Goal: Transaction & Acquisition: Purchase product/service

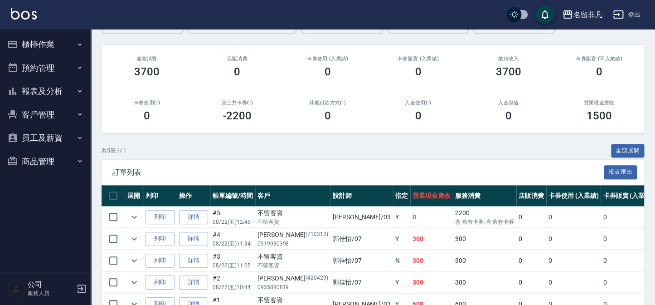
scroll to position [82, 0]
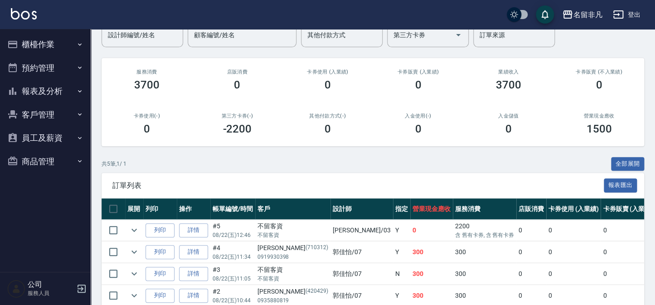
click at [616, 52] on div "ORDERS 帳單列表 新開單 [DATE] [DATE] [DATE] [DATE] 設計師編號/姓名 設計師編號/姓名 顧客編號/姓名 顧客編號/姓名 其…" at bounding box center [373, 155] width 564 height 417
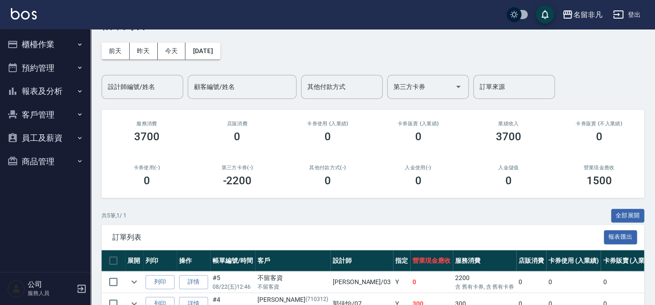
scroll to position [0, 0]
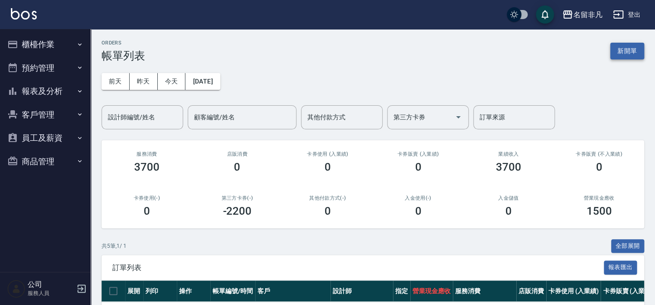
click at [635, 48] on button "新開單" at bounding box center [627, 51] width 34 height 17
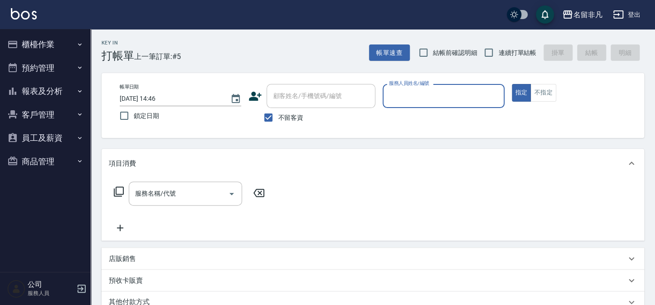
click at [295, 113] on span "不留客資" at bounding box center [290, 118] width 25 height 10
click at [278, 113] on input "不留客資" at bounding box center [268, 117] width 19 height 19
checkbox input "false"
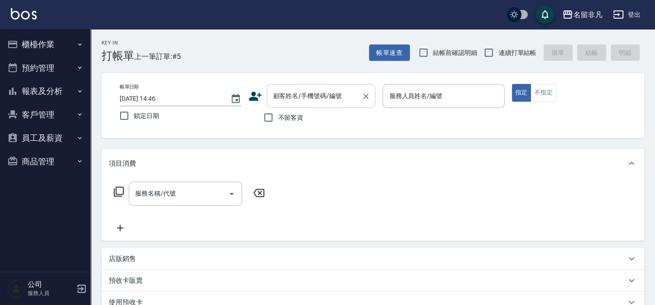
click at [300, 88] on input "顧客姓名/手機號碼/編號" at bounding box center [314, 96] width 87 height 16
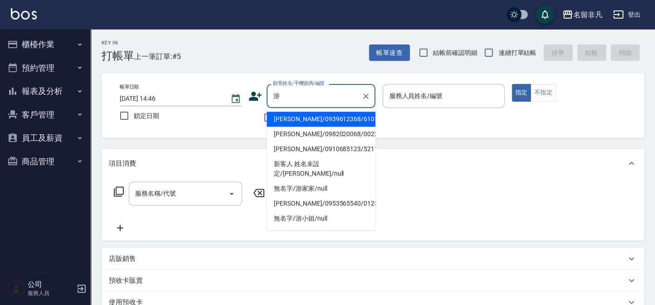
click at [312, 118] on li "[PERSON_NAME]/0939612368/610105" at bounding box center [321, 119] width 109 height 15
type input "[PERSON_NAME]/0939612368/610105"
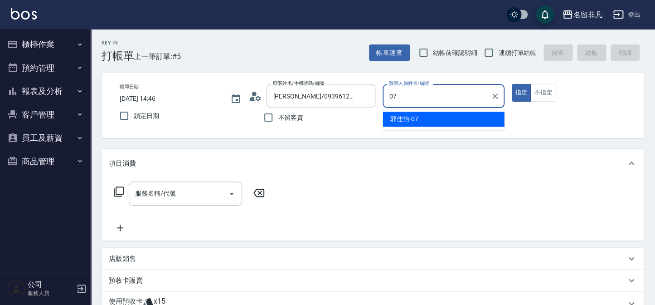
type input "[PERSON_NAME]-07"
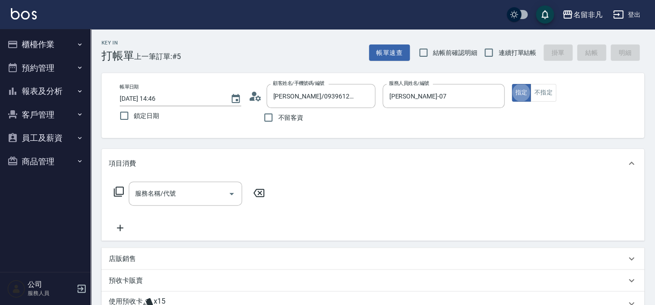
type button "true"
click at [144, 187] on input "服務名稱/代號" at bounding box center [179, 193] width 92 height 16
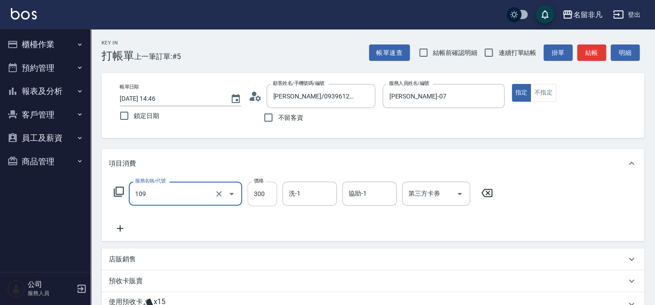
click at [267, 194] on input "300" at bounding box center [262, 193] width 29 height 24
type input "洗髮卷(109)"
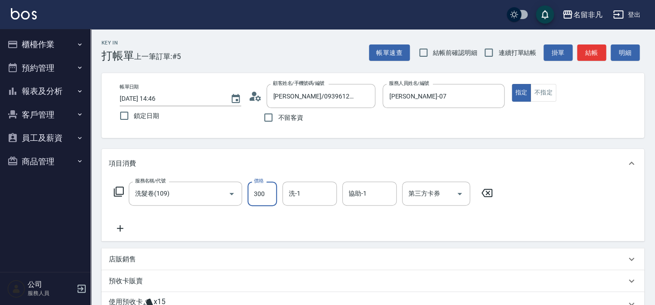
click at [215, 164] on div "項目消費" at bounding box center [367, 164] width 517 height 10
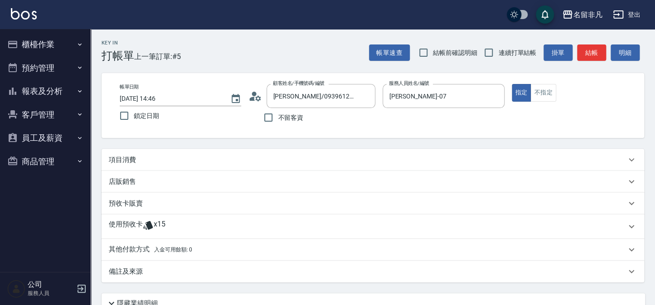
click at [185, 157] on div "項目消費" at bounding box center [367, 160] width 517 height 10
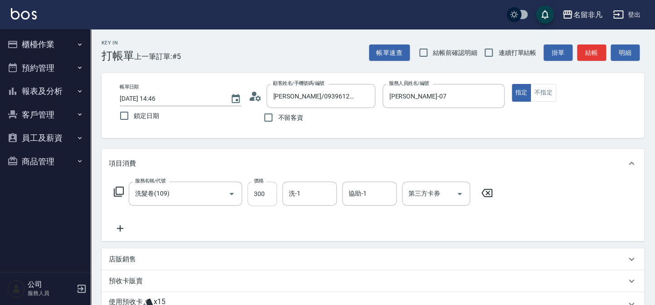
click at [267, 192] on input "300" at bounding box center [262, 193] width 29 height 24
click at [267, 196] on input "2250" at bounding box center [262, 193] width 29 height 24
type input "250"
click at [418, 198] on input "第三方卡券" at bounding box center [429, 193] width 46 height 16
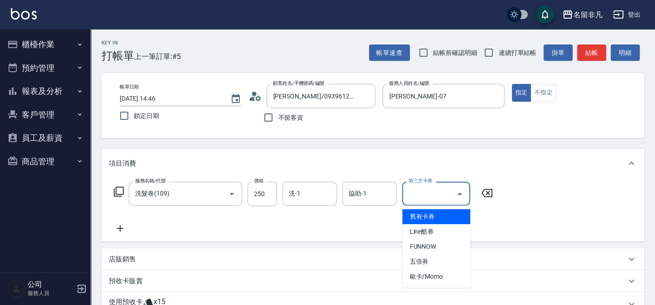
click at [425, 214] on span "舊有卡券" at bounding box center [436, 216] width 68 height 15
type input "舊有卡券"
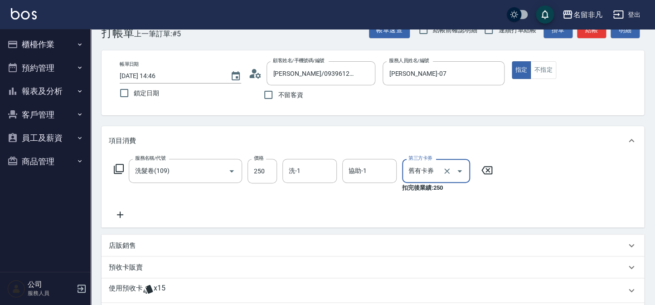
scroll to position [41, 0]
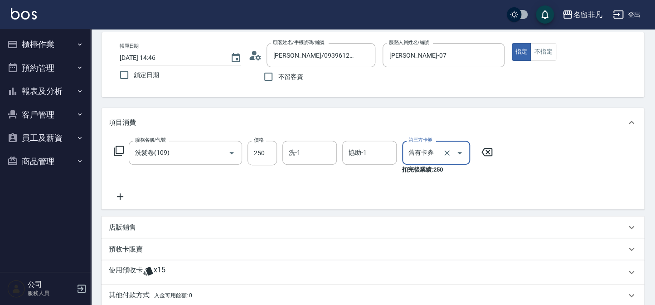
click at [123, 194] on icon at bounding box center [120, 196] width 23 height 11
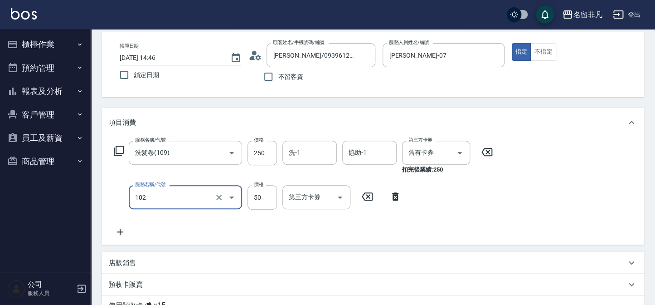
type input "+精油(102)"
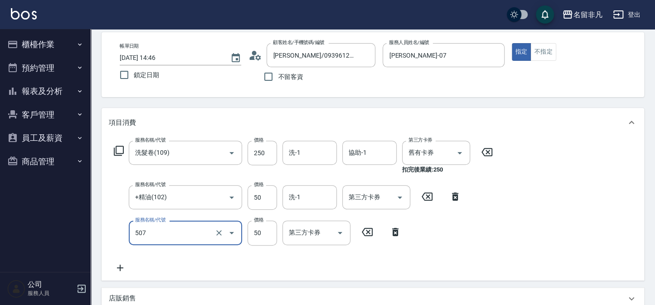
type input "瞬間護髮(507)"
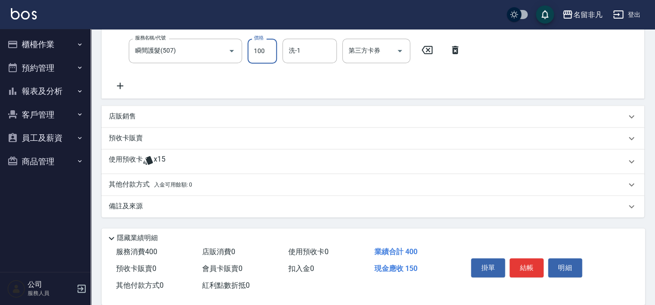
scroll to position [235, 0]
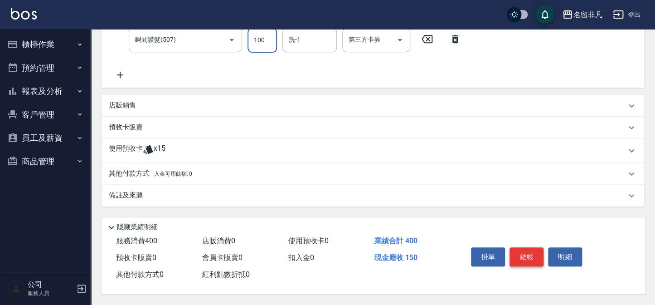
type input "100"
click at [530, 259] on button "結帳" at bounding box center [527, 256] width 34 height 19
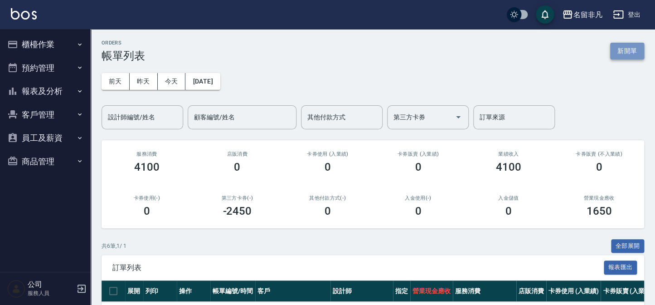
click at [640, 45] on button "新開單" at bounding box center [627, 51] width 34 height 17
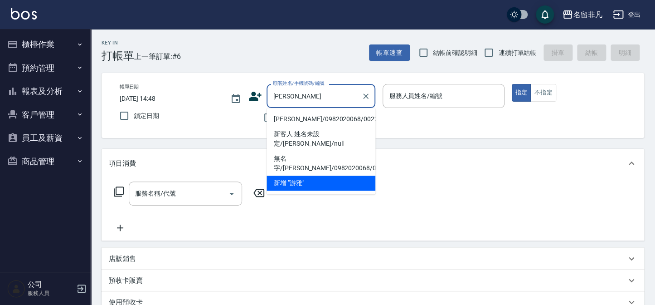
click at [290, 118] on li "[PERSON_NAME]/0982020068/00223" at bounding box center [321, 119] width 109 height 15
type input "[PERSON_NAME]/0982020068/00223"
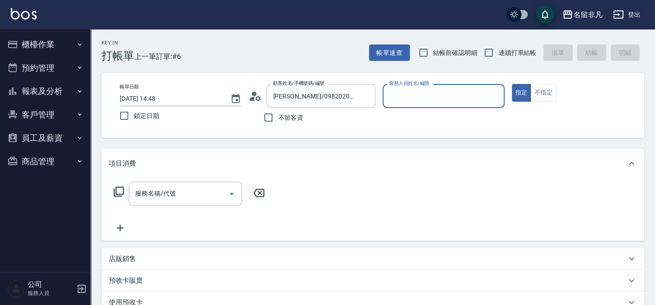
type input "[PERSON_NAME]-07"
click at [200, 200] on input "服務名稱/代號" at bounding box center [179, 193] width 92 height 16
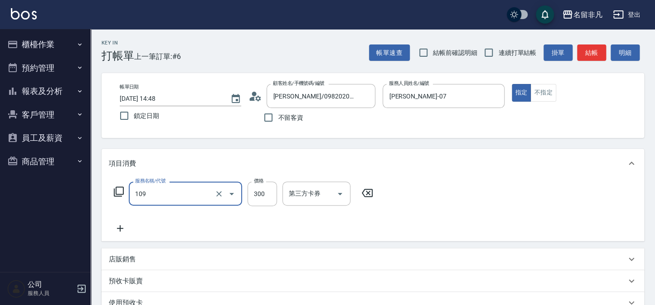
type input "洗髮卷(109)"
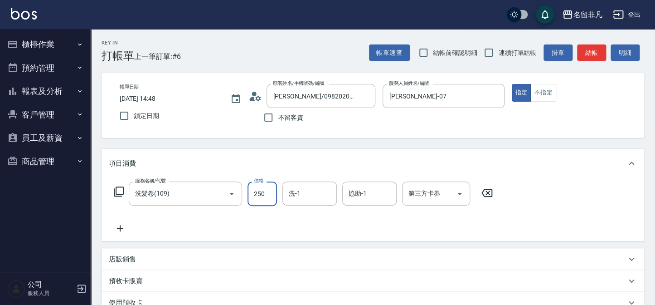
type input "250"
click at [419, 195] on input "第三方卡券" at bounding box center [429, 193] width 46 height 16
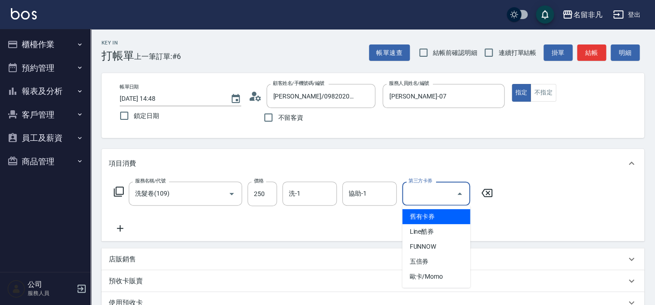
click at [428, 214] on span "舊有卡券" at bounding box center [436, 216] width 68 height 15
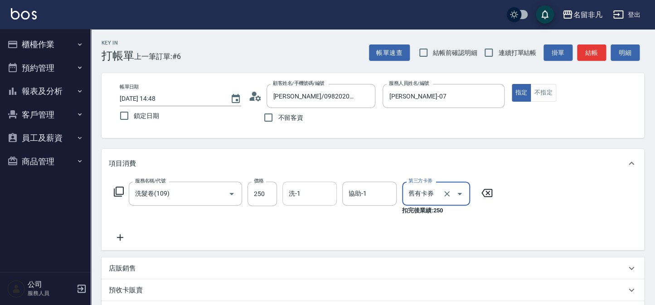
type input "舊有卡券"
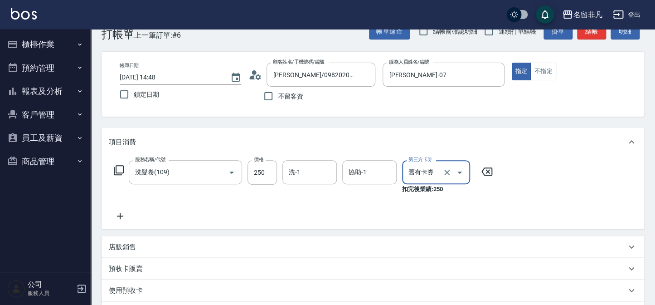
scroll to position [41, 0]
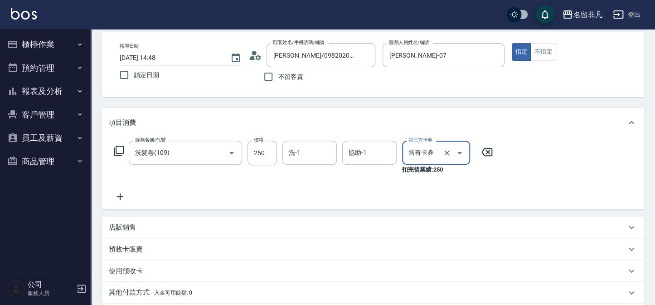
click at [130, 199] on icon at bounding box center [120, 196] width 23 height 11
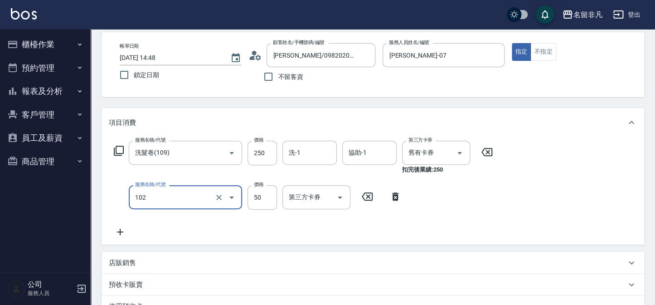
type input "+精油(102)"
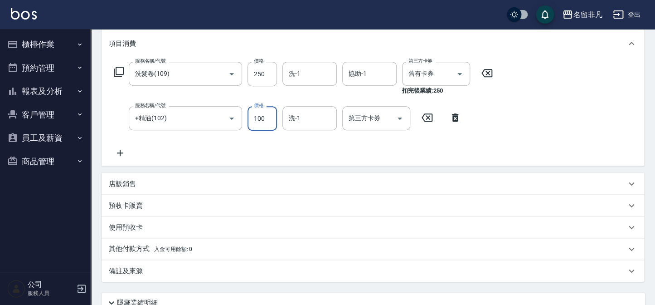
scroll to position [123, 0]
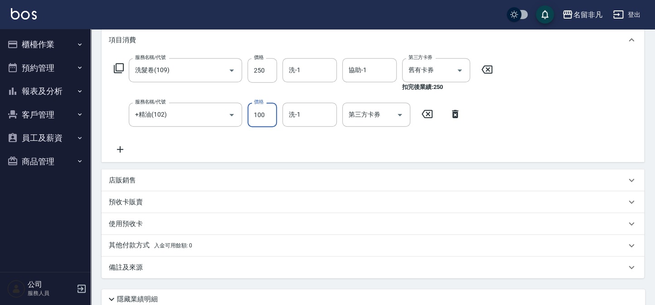
type input "100"
click at [135, 150] on div "服務名稱/代號 洗髮卷(109) 服務名稱/代號 價格 250 價格 洗-1 洗-1 協助-1 協助-1 第三方卡券 舊有卡券 第三方卡券 扣完後業績: 25…" at bounding box center [303, 106] width 389 height 97
click at [117, 147] on icon at bounding box center [120, 149] width 23 height 11
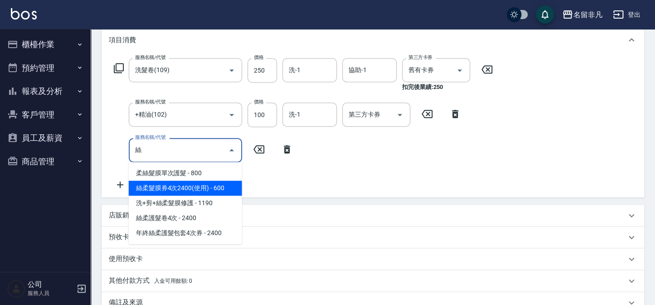
click at [178, 188] on span "絲柔髮膜券4次2400(使用) - 600" at bounding box center [185, 187] width 113 height 15
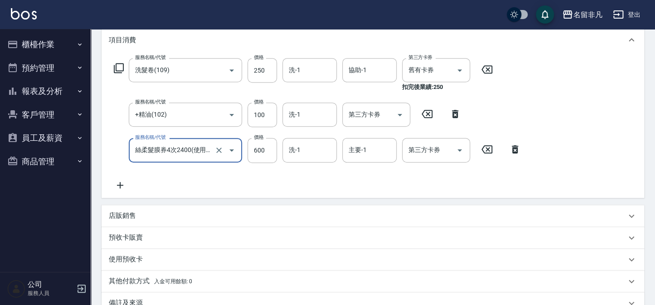
type input "絲柔髮膜券4次2400(使用)(530)"
click at [417, 151] on div "第三方卡券 第三方卡券" at bounding box center [436, 150] width 68 height 24
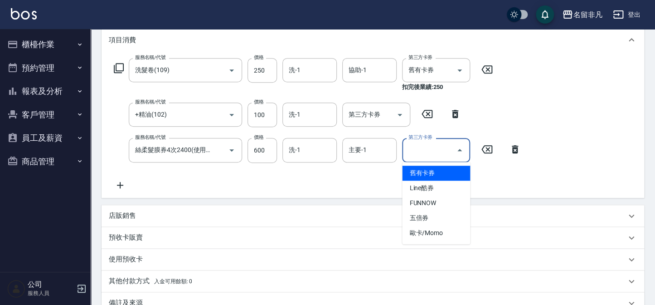
click at [432, 175] on span "舊有卡券" at bounding box center [436, 172] width 68 height 15
type input "舊有卡券"
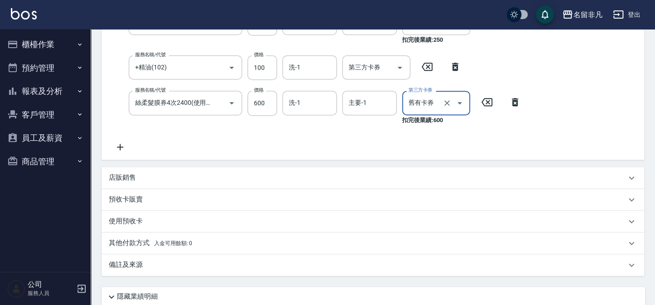
scroll to position [242, 0]
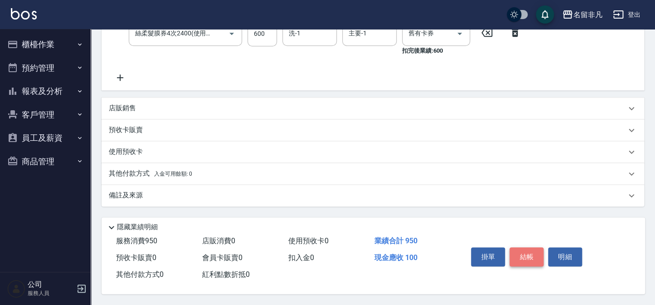
click at [517, 247] on button "結帳" at bounding box center [527, 256] width 34 height 19
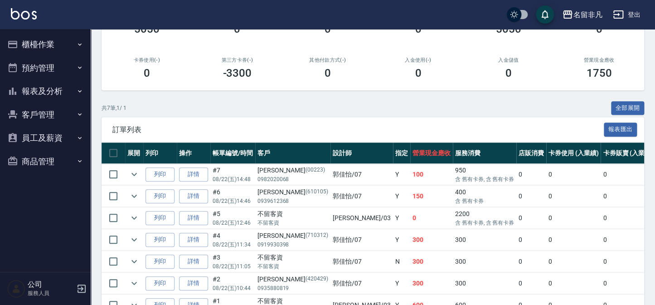
scroll to position [165, 0]
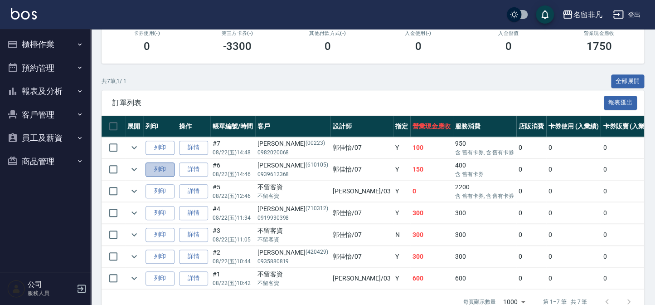
click at [160, 170] on button "列印" at bounding box center [160, 169] width 29 height 14
click at [155, 146] on button "列印" at bounding box center [160, 148] width 29 height 14
click at [55, 92] on button "報表及分析" at bounding box center [45, 91] width 83 height 24
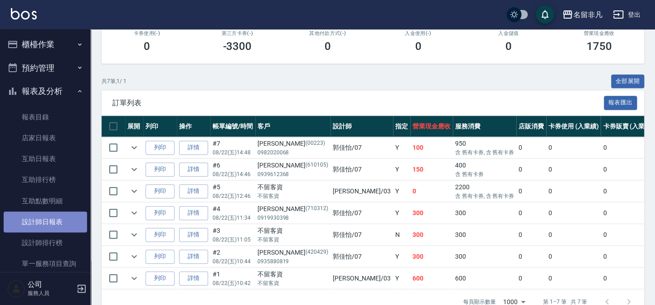
click at [72, 229] on link "設計師日報表" at bounding box center [45, 221] width 83 height 21
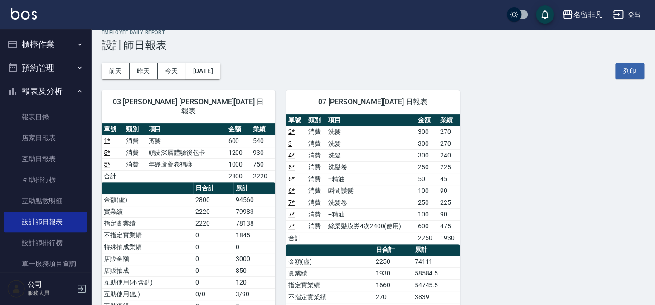
scroll to position [41, 0]
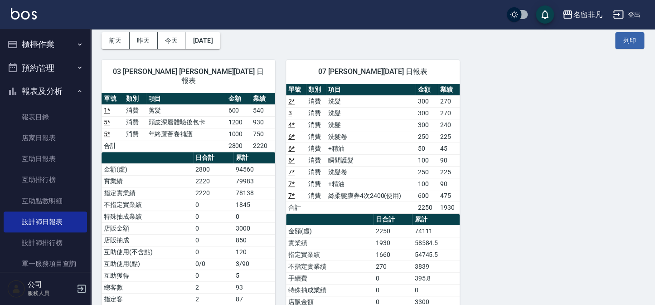
click at [60, 90] on button "報表及分析" at bounding box center [45, 91] width 83 height 24
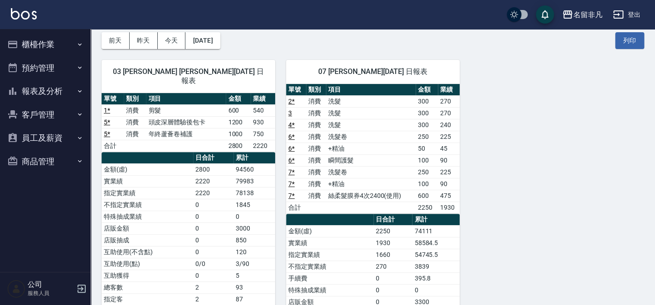
click at [41, 53] on button "櫃檯作業" at bounding box center [45, 45] width 83 height 24
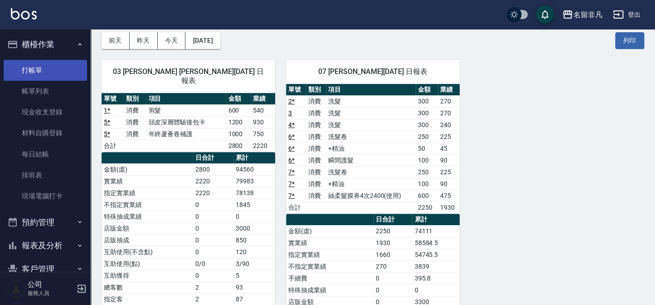
click at [45, 70] on link "打帳單" at bounding box center [45, 70] width 83 height 21
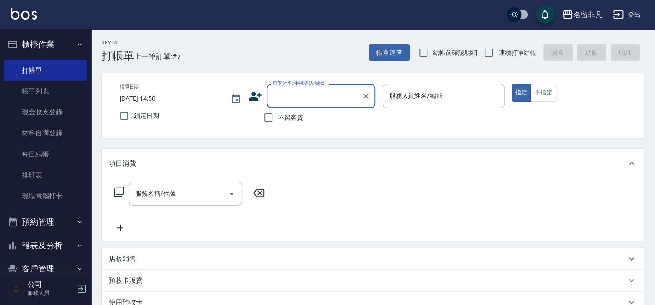
click at [284, 116] on span "不留客資" at bounding box center [290, 118] width 25 height 10
click at [278, 116] on input "不留客資" at bounding box center [268, 117] width 19 height 19
checkbox input "true"
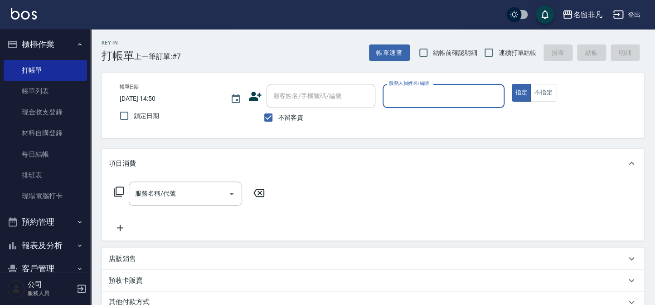
click at [434, 97] on input "服務人員姓名/編號" at bounding box center [443, 96] width 113 height 16
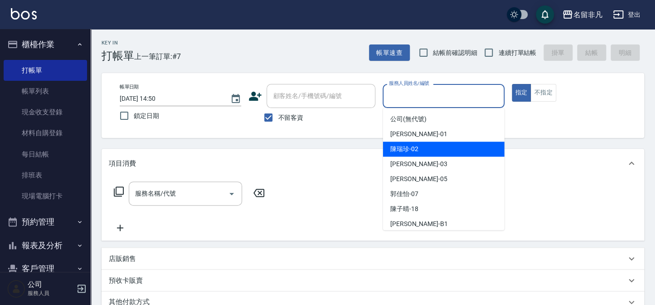
click at [426, 147] on div "陳瑞珍 -02" at bounding box center [444, 148] width 122 height 15
type input "陳瑞珍-02"
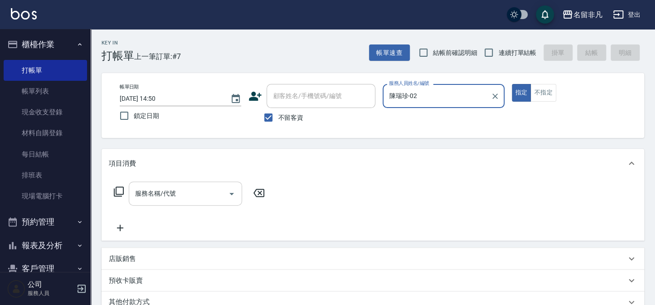
click at [207, 193] on input "服務名稱/代號" at bounding box center [179, 193] width 92 height 16
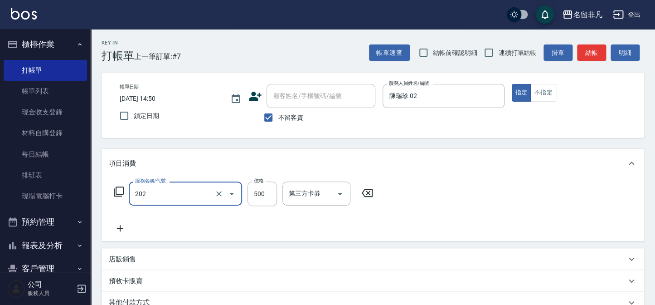
type input "剪髮(202)"
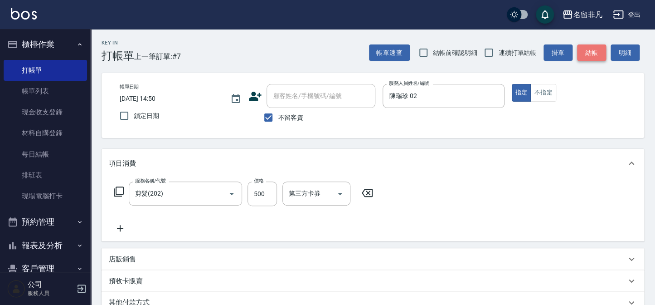
click at [580, 49] on button "結帳" at bounding box center [591, 52] width 29 height 17
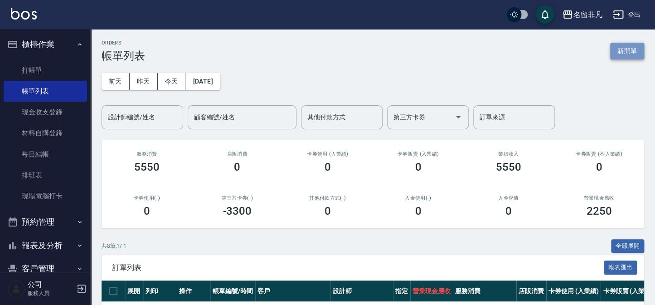
click at [612, 54] on button "新開單" at bounding box center [627, 51] width 34 height 17
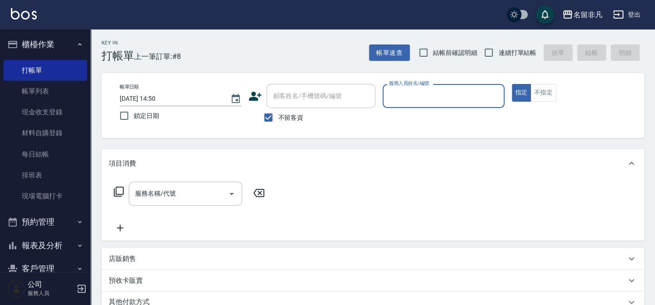
click at [446, 101] on input "服務人員姓名/編號" at bounding box center [443, 96] width 113 height 16
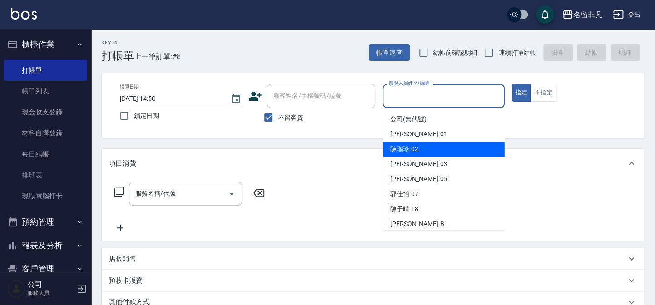
click at [426, 150] on div "陳瑞珍 -02" at bounding box center [444, 148] width 122 height 15
type input "陳瑞珍-02"
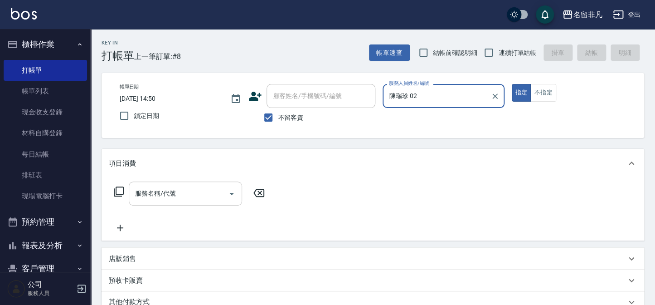
click at [189, 189] on input "服務名稱/代號" at bounding box center [179, 193] width 92 height 16
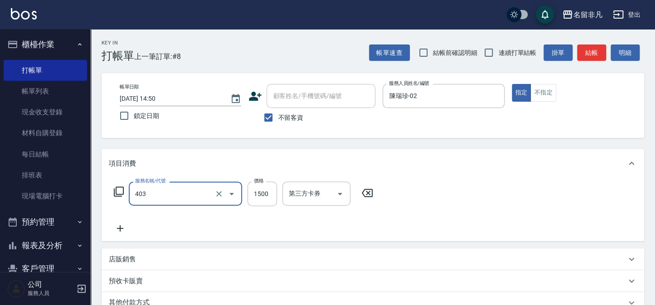
type input "染髮(403)"
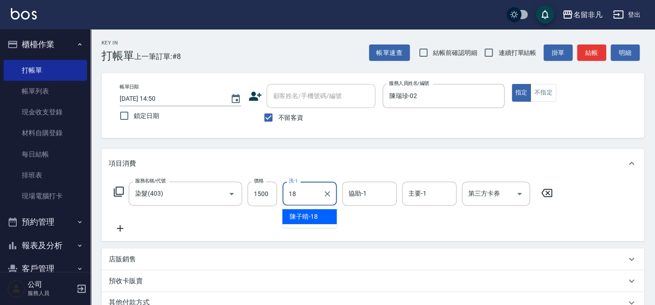
type input "陳子晴-18"
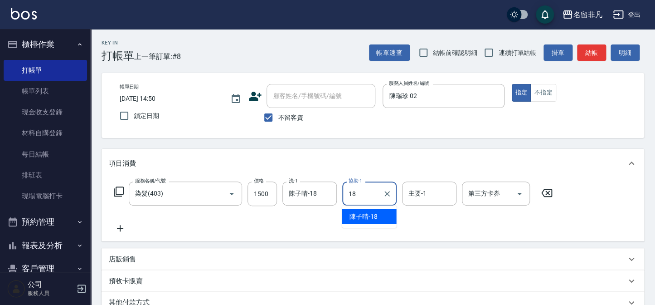
type input "陳子晴-18"
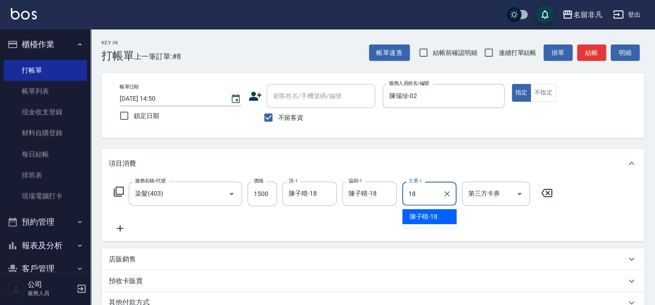
type input "陳子晴-18"
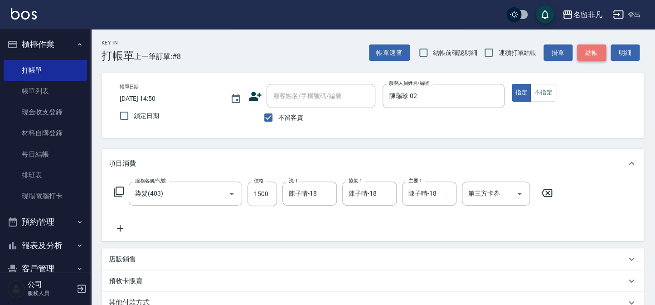
click at [598, 52] on button "結帳" at bounding box center [591, 52] width 29 height 17
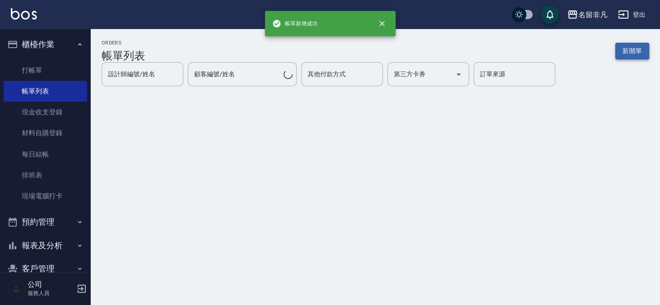
click at [627, 49] on button "新開單" at bounding box center [632, 51] width 34 height 17
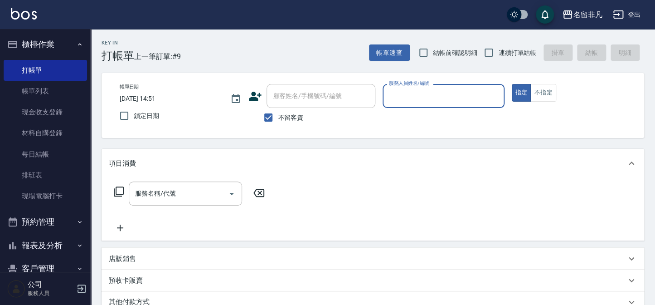
click at [426, 100] on input "服務人員姓名/編號" at bounding box center [443, 96] width 113 height 16
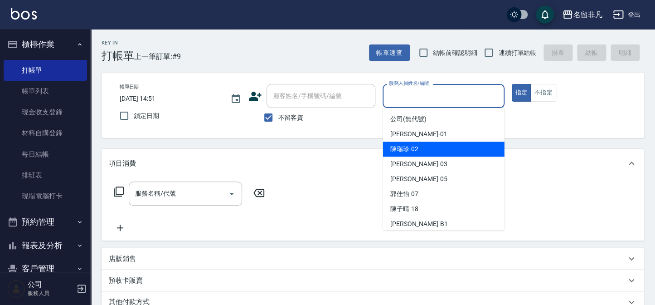
click at [421, 143] on div "陳瑞珍 -02" at bounding box center [444, 148] width 122 height 15
type input "陳瑞珍-02"
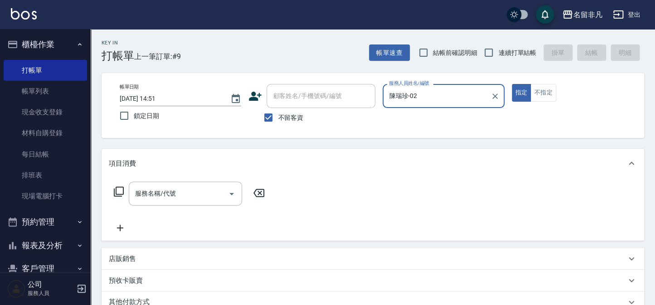
click at [113, 190] on icon at bounding box center [118, 191] width 11 height 11
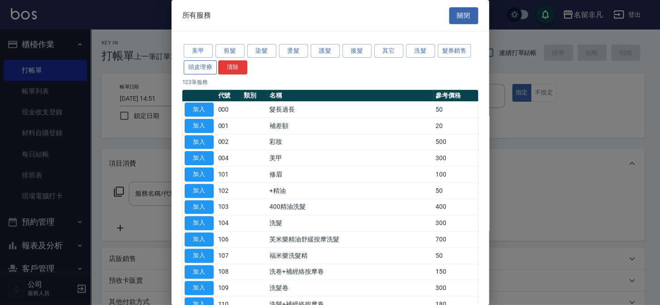
click at [206, 70] on button "頭皮理療" at bounding box center [201, 67] width 34 height 14
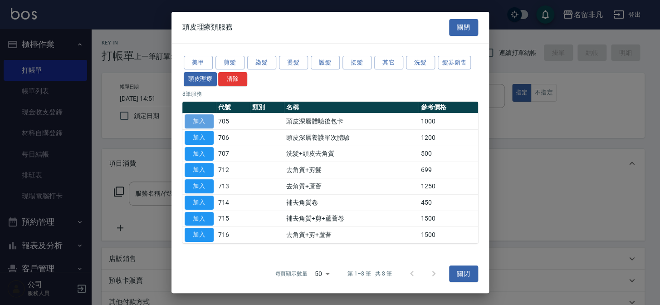
click at [197, 124] on button "加入" at bounding box center [199, 121] width 29 height 14
type input "頭皮深層體驗後包卡(705)"
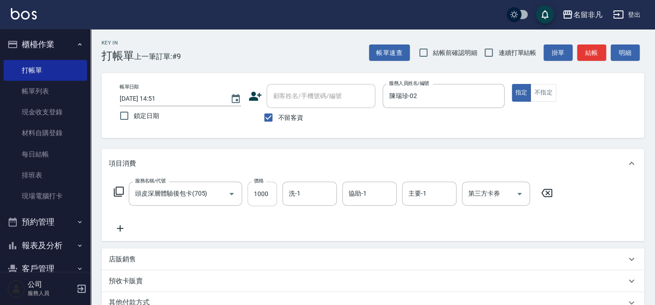
click at [260, 190] on input "1000" at bounding box center [262, 193] width 29 height 24
click at [273, 197] on input "100" at bounding box center [262, 193] width 29 height 24
type input "1100"
type input "陳子晴-18"
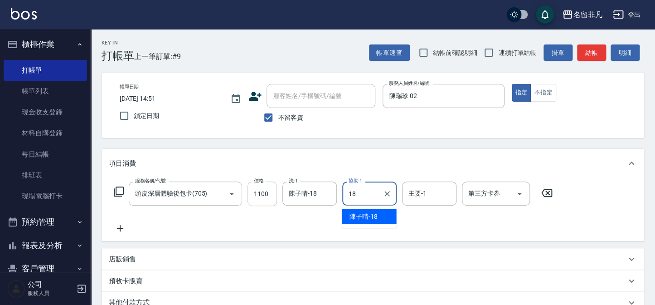
type input "陳子晴-18"
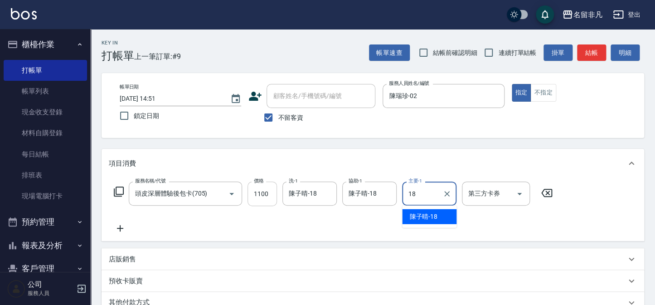
type input "陳子晴-18"
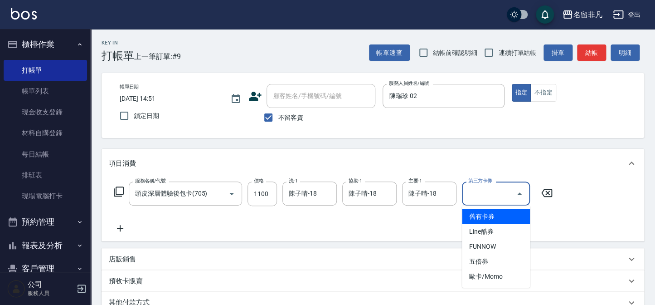
click at [487, 194] on input "第三方卡券" at bounding box center [489, 193] width 46 height 16
click at [483, 213] on span "舊有卡券" at bounding box center [496, 216] width 68 height 15
type input "舊有卡券"
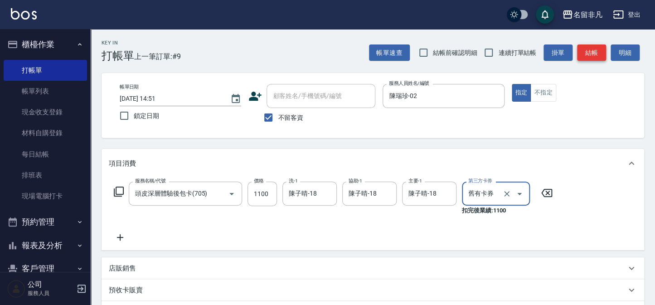
click at [585, 56] on button "結帳" at bounding box center [591, 52] width 29 height 17
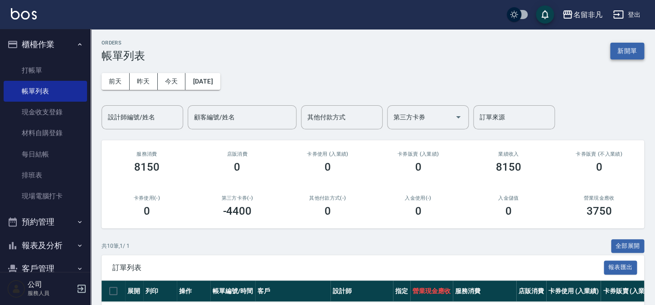
click at [617, 49] on button "新開單" at bounding box center [627, 51] width 34 height 17
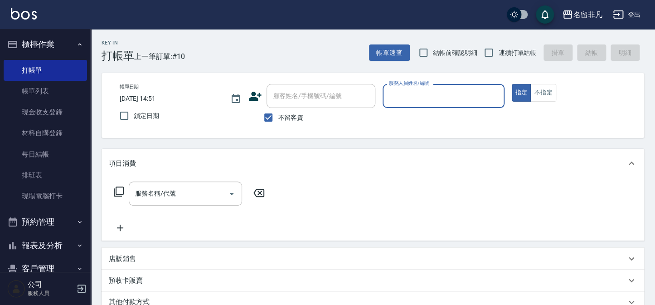
click at [465, 90] on input "服務人員姓名/編號" at bounding box center [443, 96] width 113 height 16
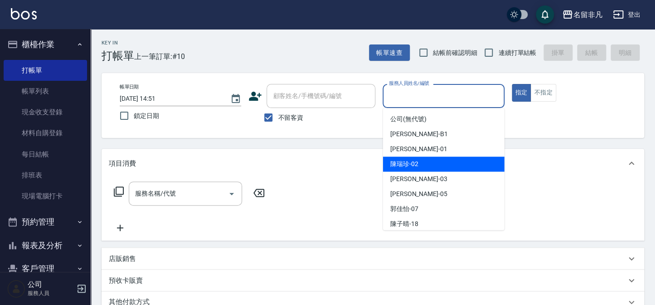
click at [417, 165] on span "陳瑞珍 -02" at bounding box center [404, 164] width 28 height 10
type input "陳瑞珍-02"
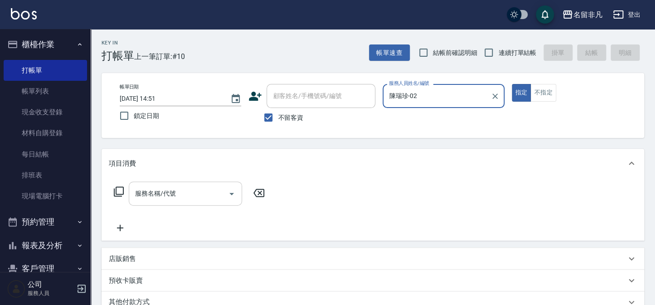
click at [198, 186] on input "服務名稱/代號" at bounding box center [179, 193] width 92 height 16
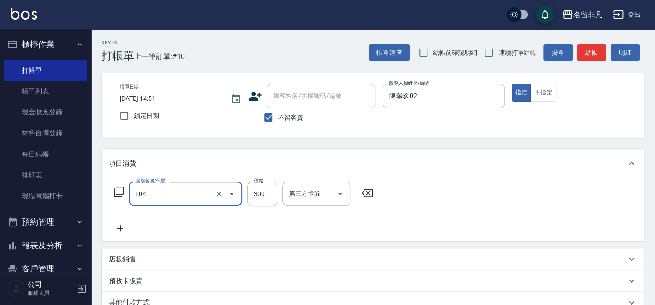
type input "洗髮(104)"
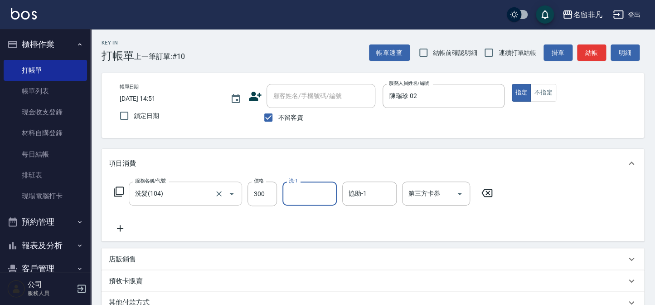
type input "1"
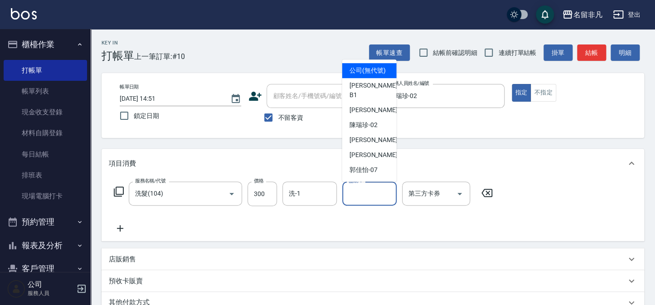
click at [381, 194] on input "協助-1" at bounding box center [369, 193] width 46 height 16
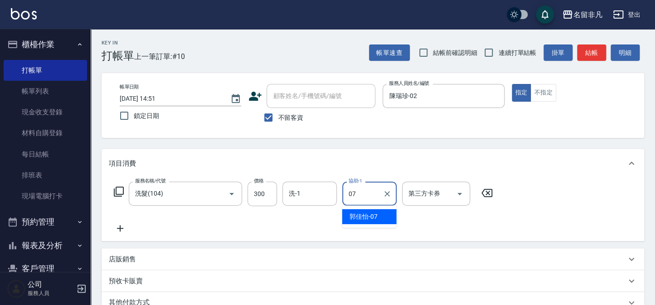
type input "[PERSON_NAME]-07"
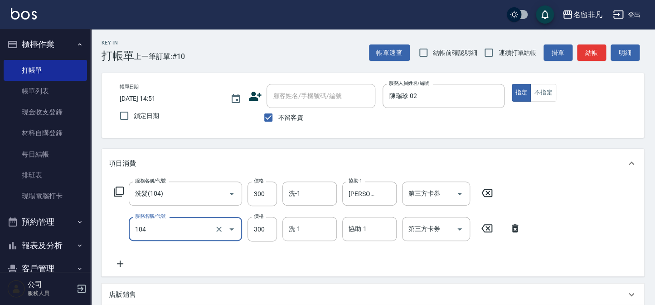
type input "洗髮(104)"
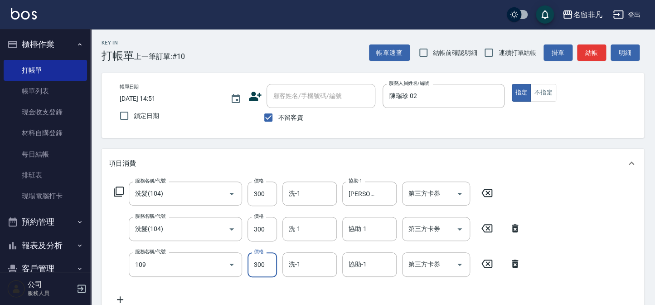
type input "洗髮卷(109)"
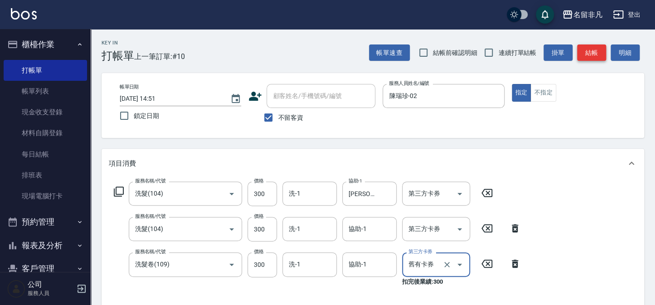
type input "舊有卡券"
click at [590, 58] on button "結帳" at bounding box center [591, 52] width 29 height 17
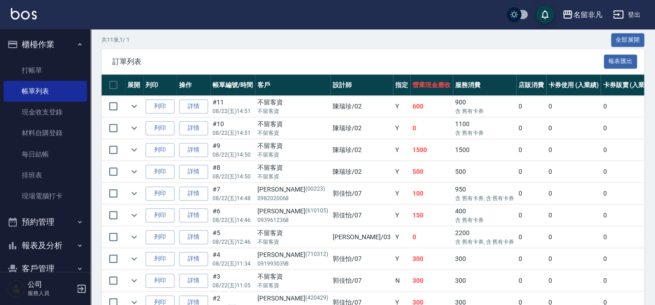
click at [40, 29] on div "名留非凡 登出 櫃檯作業 打帳單 帳單列表 現金收支登錄 材料自購登錄 每日結帳 排班表 現場電腦打卡 預約管理 預約管理 單日預約紀錄 單週預約紀錄 報表及…" at bounding box center [327, 82] width 655 height 576
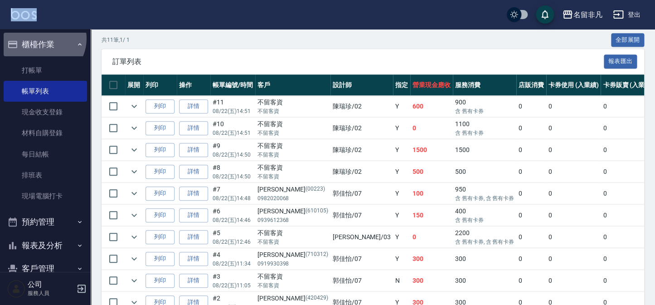
click at [41, 39] on button "櫃檯作業" at bounding box center [45, 45] width 83 height 24
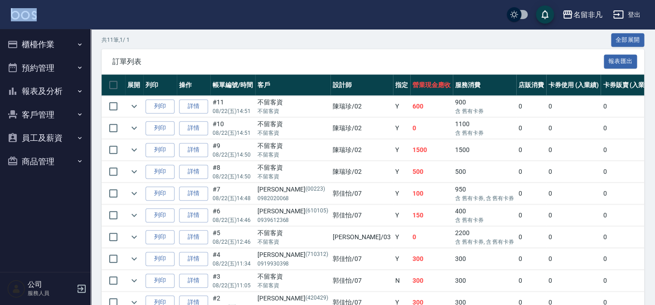
click at [62, 86] on button "報表及分析" at bounding box center [45, 91] width 83 height 24
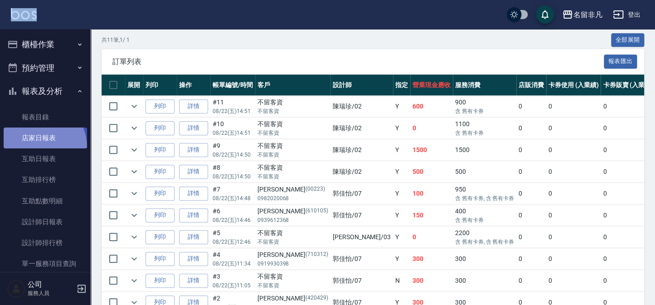
click at [36, 147] on link "店家日報表" at bounding box center [45, 137] width 83 height 21
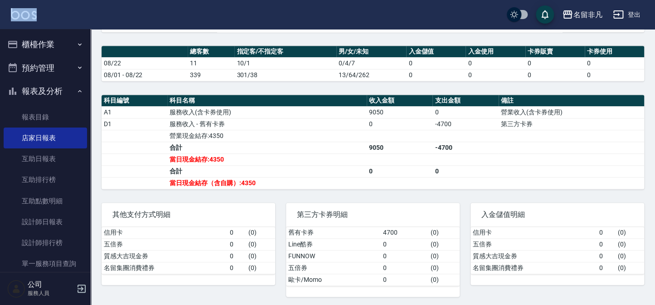
scroll to position [247, 0]
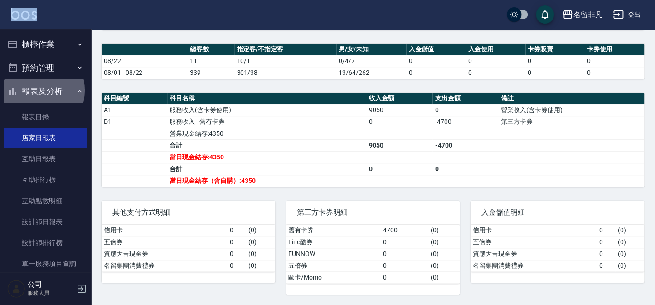
click at [34, 90] on button "報表及分析" at bounding box center [45, 91] width 83 height 24
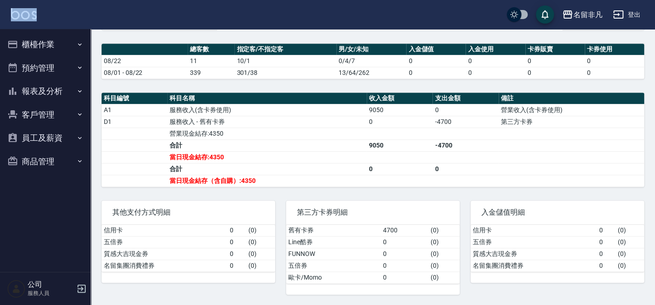
click at [43, 47] on button "櫃檯作業" at bounding box center [45, 45] width 83 height 24
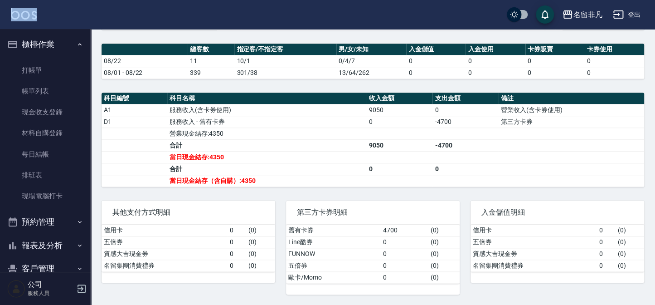
drag, startPoint x: 42, startPoint y: 68, endPoint x: 53, endPoint y: 54, distance: 17.7
click at [42, 68] on link "打帳單" at bounding box center [45, 70] width 83 height 21
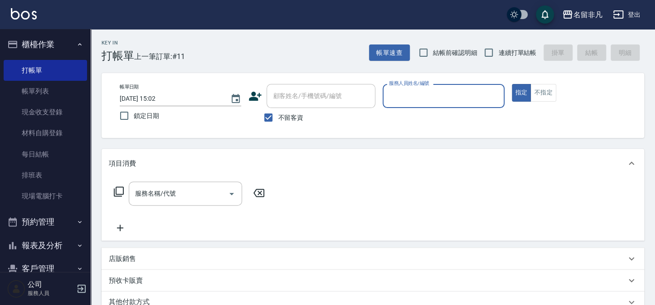
click at [56, 44] on button "櫃檯作業" at bounding box center [45, 45] width 83 height 24
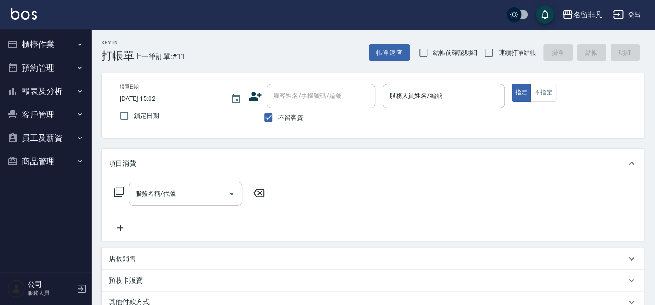
click at [39, 96] on button "報表及分析" at bounding box center [45, 91] width 83 height 24
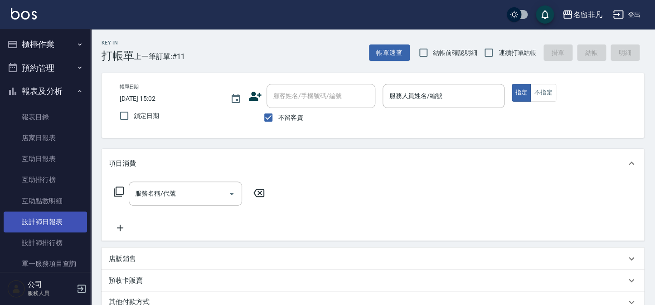
click at [43, 223] on link "設計師日報表" at bounding box center [45, 221] width 83 height 21
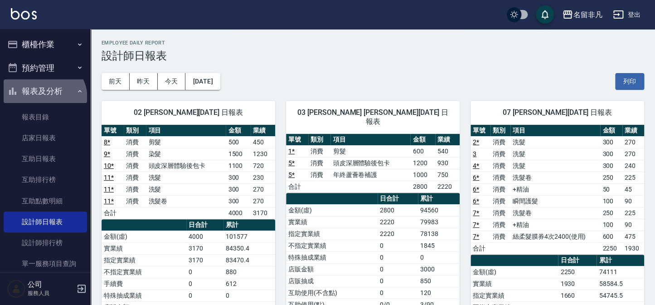
click at [43, 98] on button "報表及分析" at bounding box center [45, 91] width 83 height 24
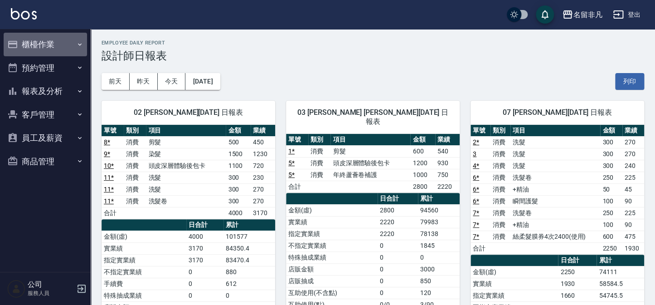
drag, startPoint x: 55, startPoint y: 42, endPoint x: 59, endPoint y: 61, distance: 18.9
click at [55, 42] on button "櫃檯作業" at bounding box center [45, 45] width 83 height 24
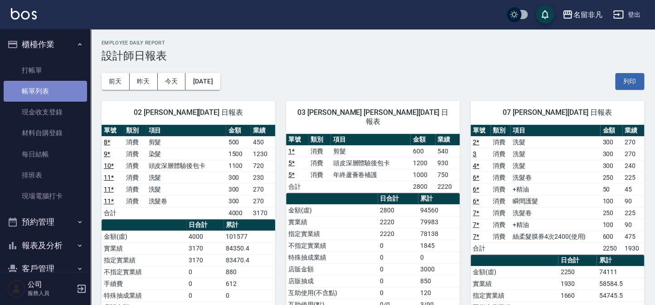
click at [50, 92] on link "帳單列表" at bounding box center [45, 91] width 83 height 21
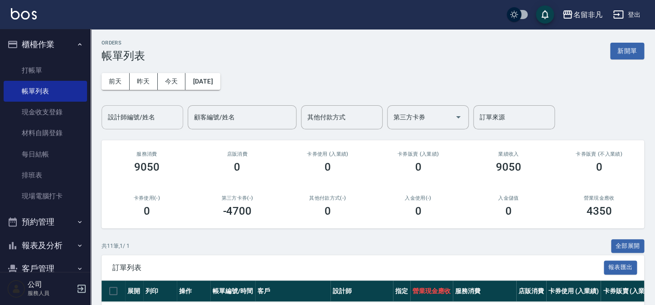
click at [140, 120] on input "設計師編號/姓名" at bounding box center [142, 117] width 73 height 16
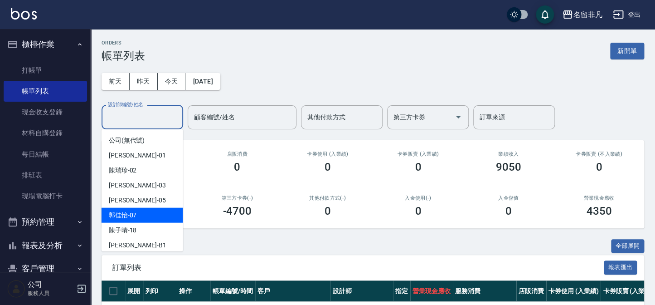
click at [150, 210] on div "[PERSON_NAME]-07" at bounding box center [143, 215] width 82 height 15
type input "[PERSON_NAME]-07"
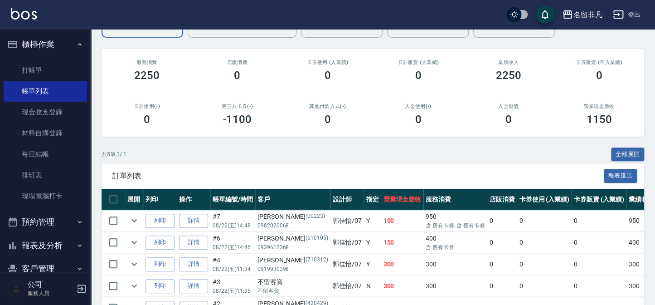
scroll to position [105, 0]
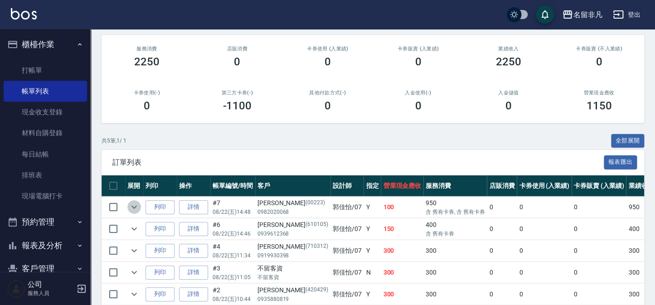
click at [132, 204] on icon "expand row" at bounding box center [134, 206] width 11 height 11
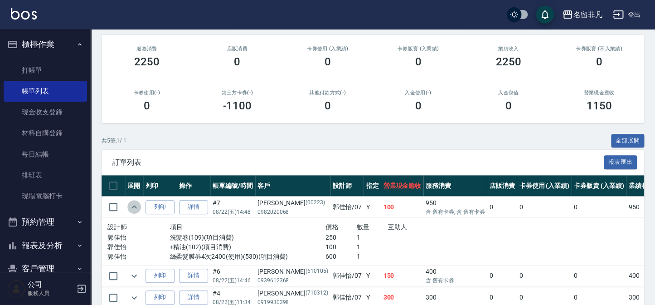
click at [132, 204] on icon "expand row" at bounding box center [134, 206] width 11 height 11
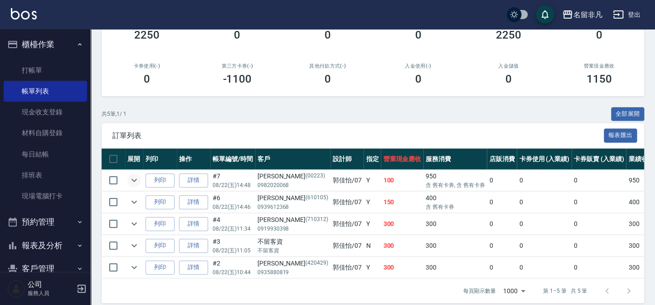
scroll to position [146, 0]
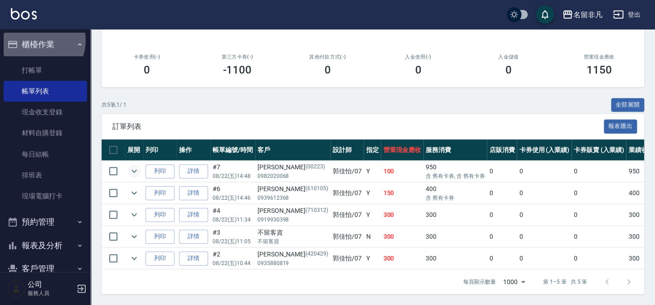
click at [36, 40] on button "櫃檯作業" at bounding box center [45, 45] width 83 height 24
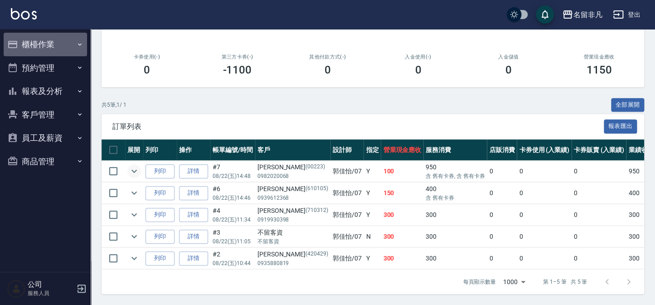
click at [34, 37] on button "櫃檯作業" at bounding box center [45, 45] width 83 height 24
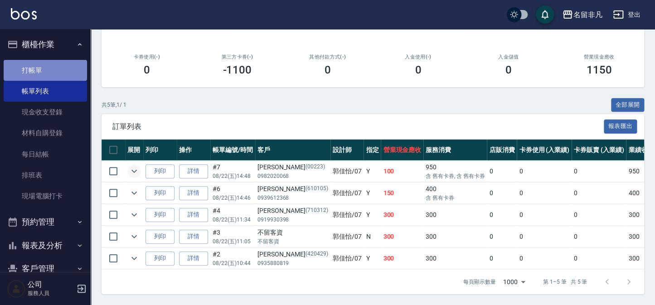
click at [54, 71] on link "打帳單" at bounding box center [45, 70] width 83 height 21
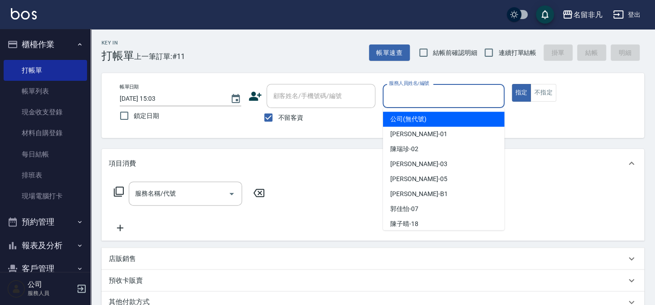
click at [417, 97] on input "服務人員姓名/編號" at bounding box center [443, 96] width 113 height 16
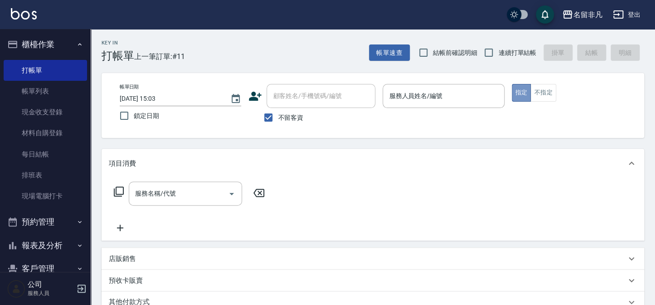
drag, startPoint x: 523, startPoint y: 91, endPoint x: 403, endPoint y: 136, distance: 128.3
click at [514, 98] on button "指定" at bounding box center [521, 93] width 19 height 18
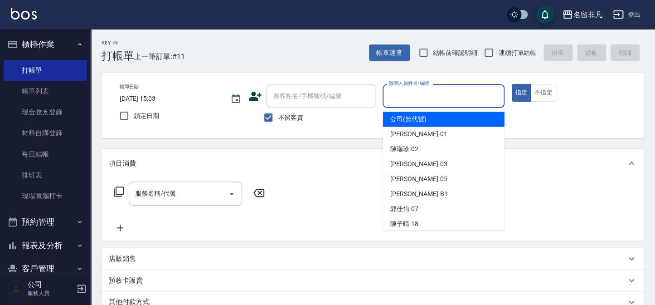
drag, startPoint x: 403, startPoint y: 94, endPoint x: 408, endPoint y: 156, distance: 62.4
click at [403, 97] on input "服務人員姓名/編號" at bounding box center [443, 96] width 113 height 16
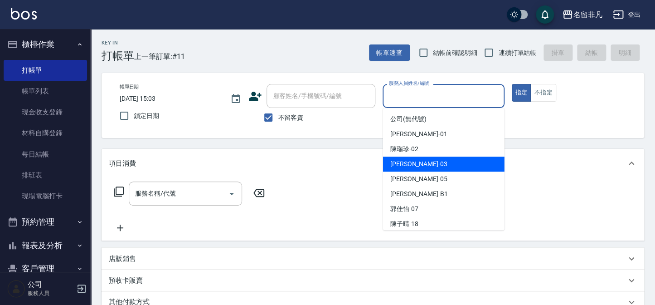
click at [416, 162] on div "[PERSON_NAME] -03" at bounding box center [444, 163] width 122 height 15
type input "[PERSON_NAME]-03"
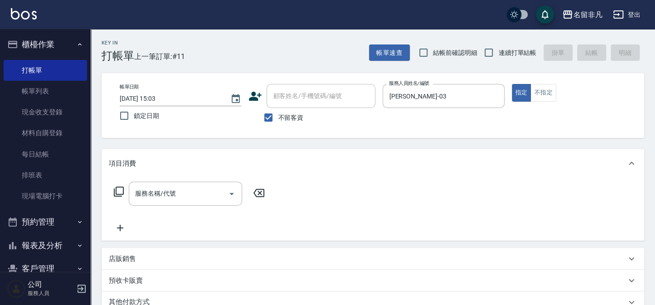
click at [118, 188] on icon at bounding box center [118, 191] width 11 height 11
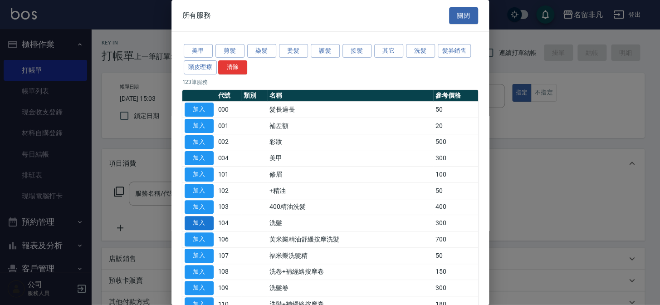
click at [197, 218] on button "加入" at bounding box center [199, 223] width 29 height 14
type input "洗髮(104)"
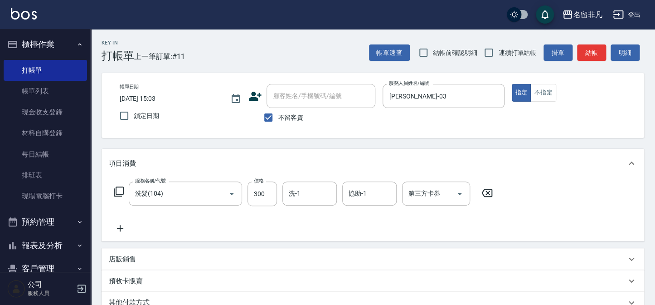
drag, startPoint x: 121, startPoint y: 226, endPoint x: 138, endPoint y: 213, distance: 21.3
click at [122, 225] on icon at bounding box center [120, 228] width 23 height 11
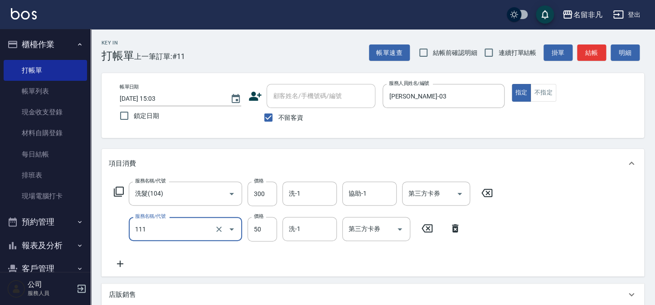
type input "上捲(111)"
click at [119, 263] on icon at bounding box center [120, 263] width 23 height 11
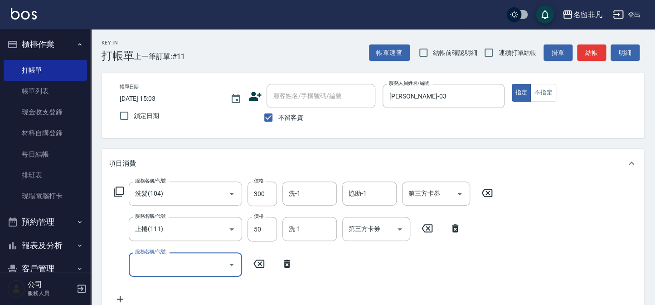
click at [121, 188] on icon at bounding box center [118, 191] width 11 height 11
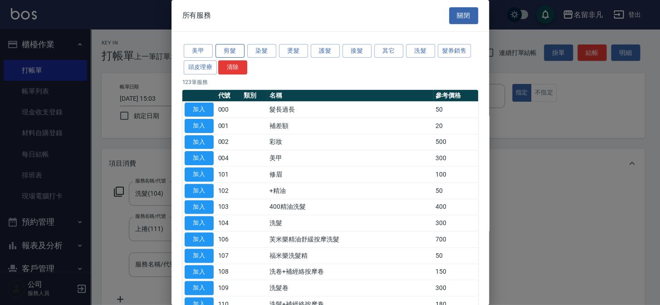
click at [231, 45] on button "剪髮" at bounding box center [229, 51] width 29 height 14
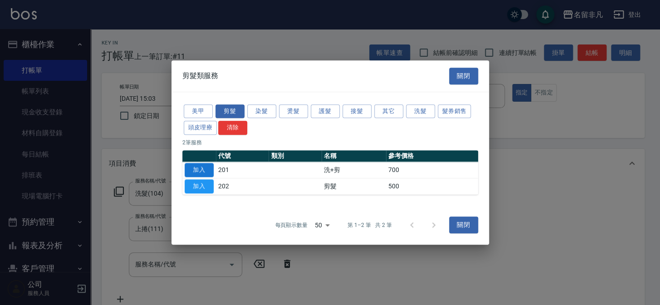
click at [189, 169] on button "加入" at bounding box center [199, 170] width 29 height 14
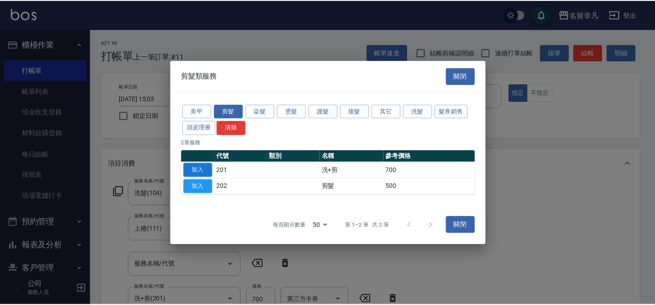
scroll to position [2, 0]
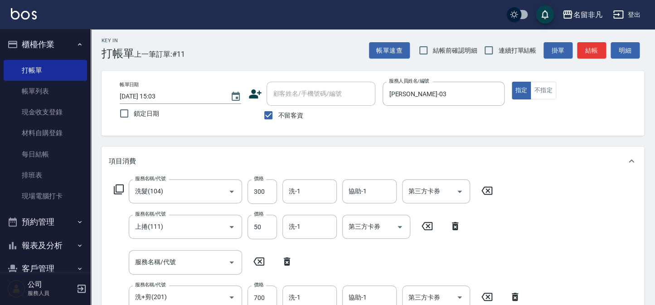
click at [287, 254] on div "服務名稱/代號 服務名稱/代號" at bounding box center [204, 262] width 190 height 24
click at [285, 257] on icon at bounding box center [287, 261] width 23 height 11
type input "洗+剪(201)"
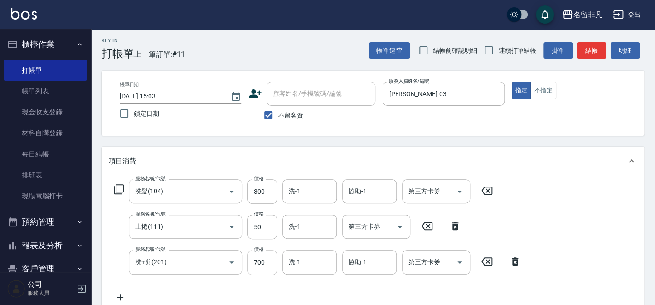
click at [257, 260] on input "700" at bounding box center [262, 262] width 29 height 24
click at [256, 259] on input "9900" at bounding box center [262, 262] width 29 height 24
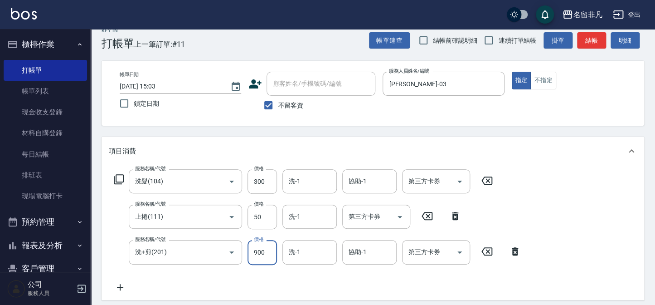
scroll to position [0, 0]
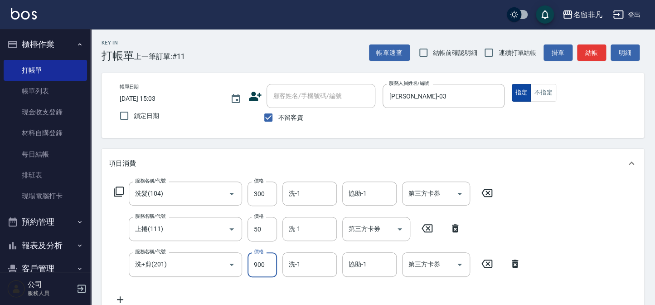
type input "900"
click at [525, 91] on button "指定" at bounding box center [521, 93] width 19 height 18
click at [516, 91] on button "指定" at bounding box center [521, 93] width 19 height 18
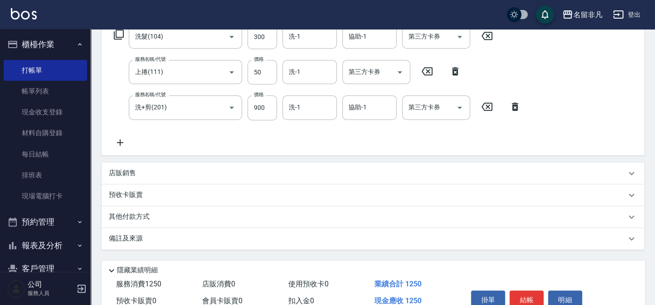
scroll to position [202, 0]
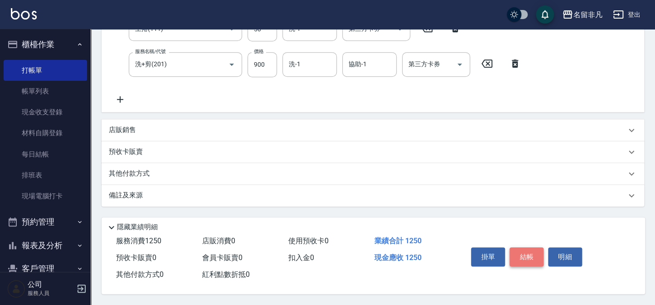
click at [526, 253] on button "結帳" at bounding box center [527, 256] width 34 height 19
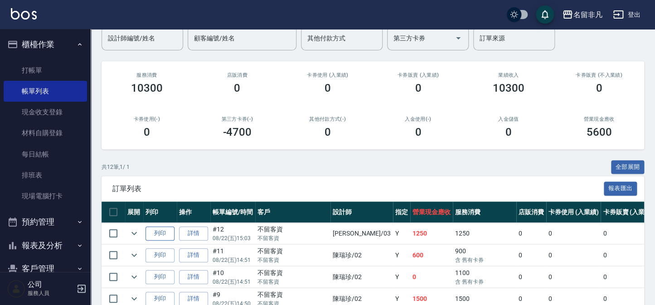
scroll to position [82, 0]
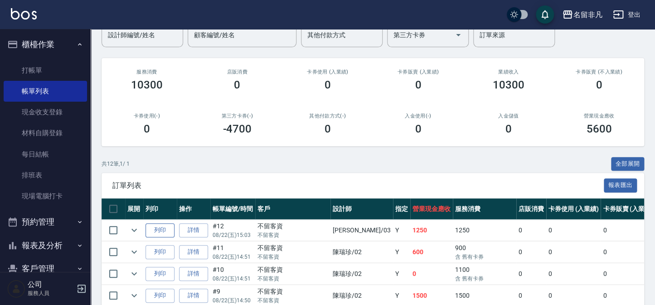
click at [160, 225] on button "列印" at bounding box center [160, 230] width 29 height 14
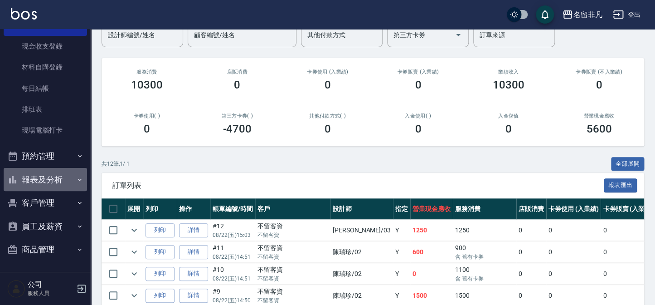
click at [56, 177] on button "報表及分析" at bounding box center [45, 180] width 83 height 24
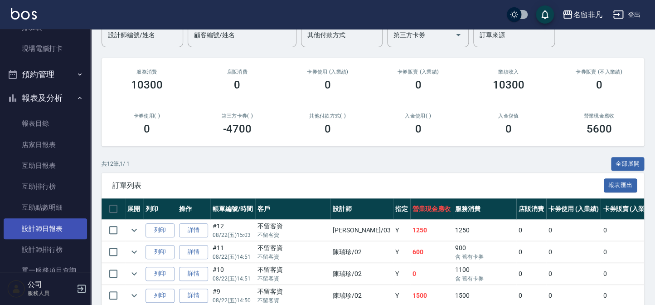
scroll to position [148, 0]
click at [47, 229] on link "設計師日報表" at bounding box center [45, 227] width 83 height 21
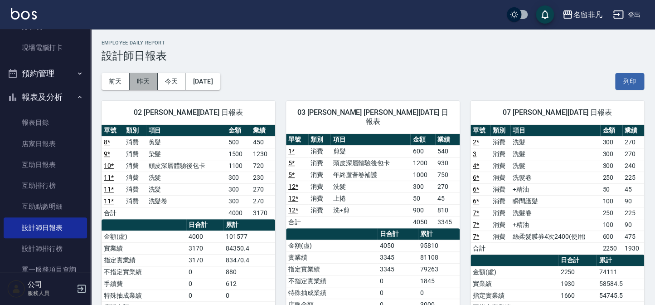
click at [148, 84] on button "昨天" at bounding box center [144, 81] width 28 height 17
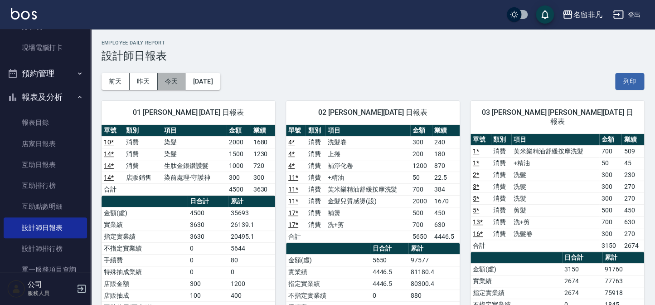
click at [169, 83] on button "今天" at bounding box center [172, 81] width 28 height 17
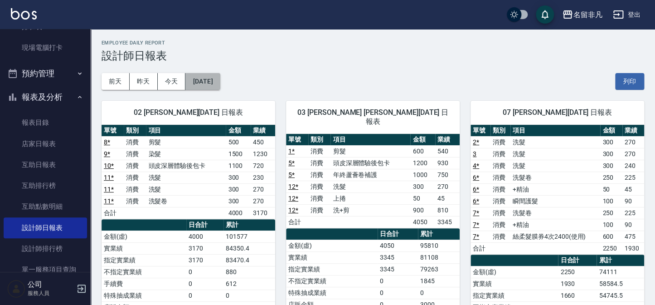
click at [220, 82] on button "[DATE]" at bounding box center [202, 81] width 34 height 17
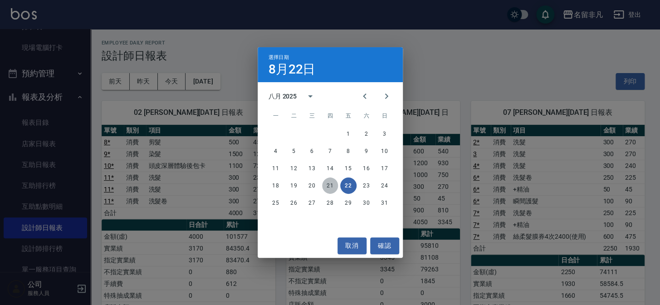
click at [330, 189] on button "21" at bounding box center [330, 185] width 16 height 16
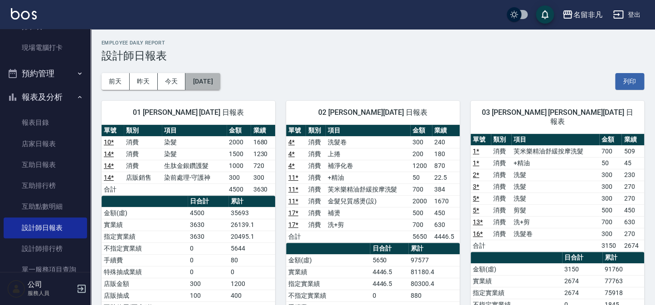
click at [220, 79] on button "[DATE]" at bounding box center [202, 81] width 34 height 17
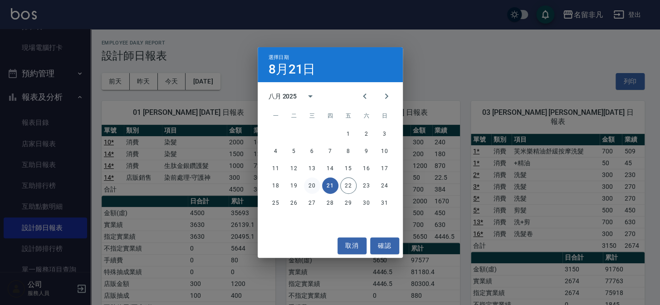
click at [310, 187] on button "20" at bounding box center [312, 185] width 16 height 16
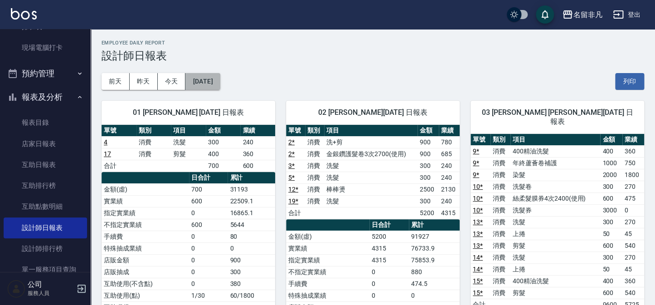
click at [220, 79] on button "[DATE]" at bounding box center [202, 81] width 34 height 17
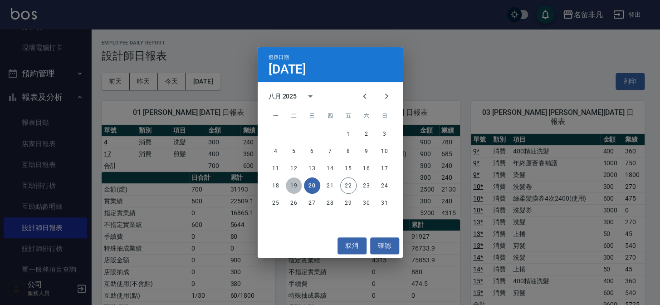
click at [294, 187] on button "19" at bounding box center [294, 185] width 16 height 16
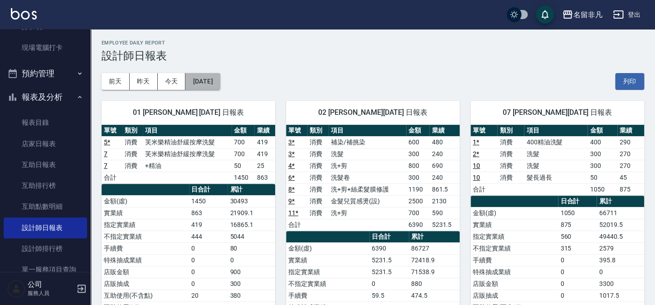
click at [220, 80] on button "[DATE]" at bounding box center [202, 81] width 34 height 17
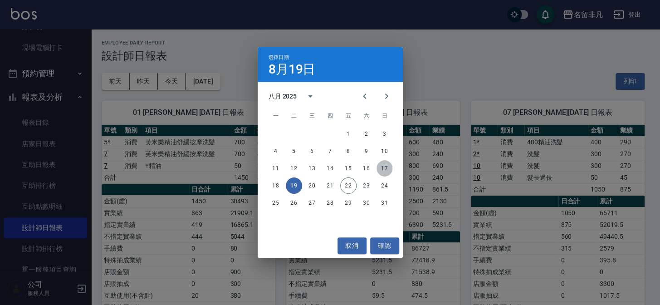
click at [384, 168] on button "17" at bounding box center [384, 168] width 16 height 16
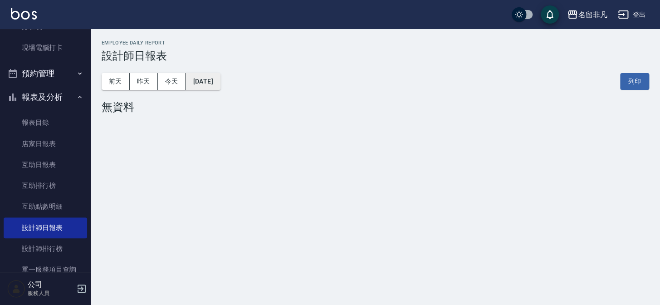
click at [220, 82] on button "[DATE]" at bounding box center [202, 81] width 34 height 17
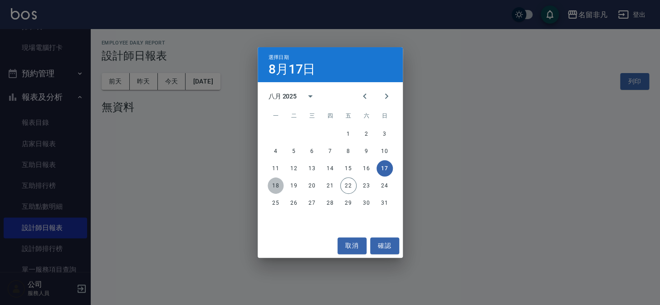
click at [272, 183] on button "18" at bounding box center [275, 185] width 16 height 16
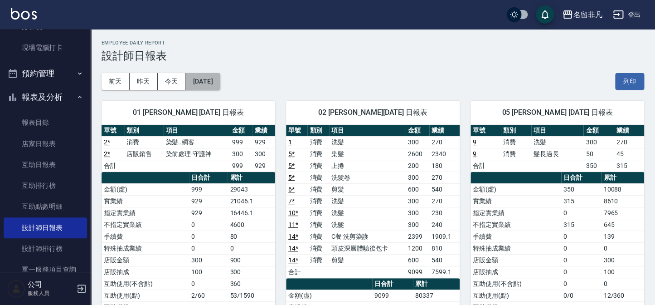
click at [220, 82] on button "[DATE]" at bounding box center [202, 81] width 34 height 17
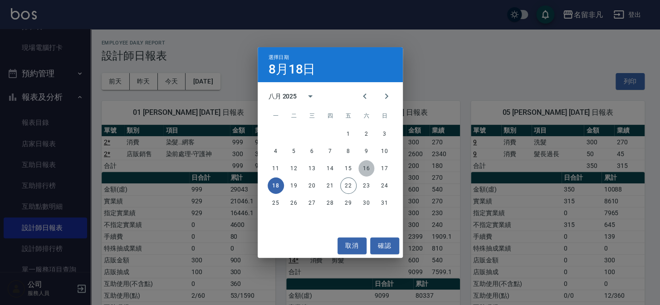
click at [370, 171] on button "16" at bounding box center [366, 168] width 16 height 16
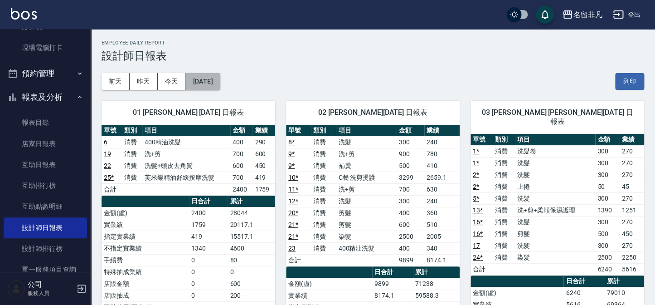
click at [220, 83] on button "[DATE]" at bounding box center [202, 81] width 34 height 17
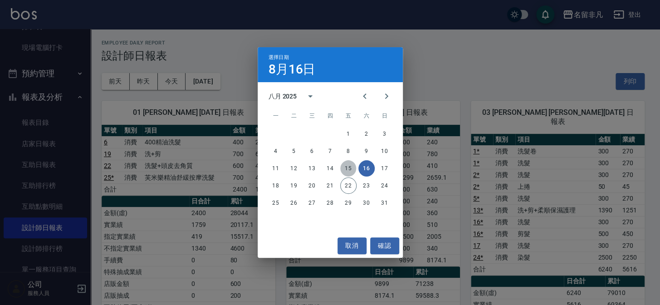
click at [349, 170] on button "15" at bounding box center [348, 168] width 16 height 16
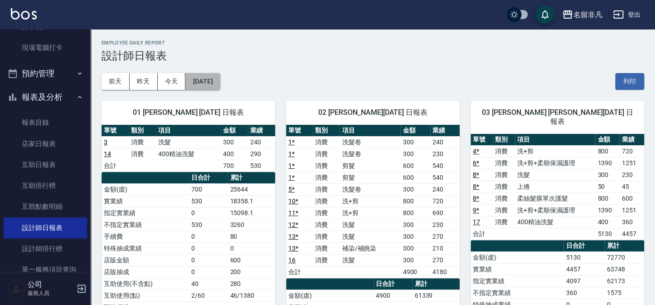
click at [220, 81] on button "[DATE]" at bounding box center [202, 81] width 34 height 17
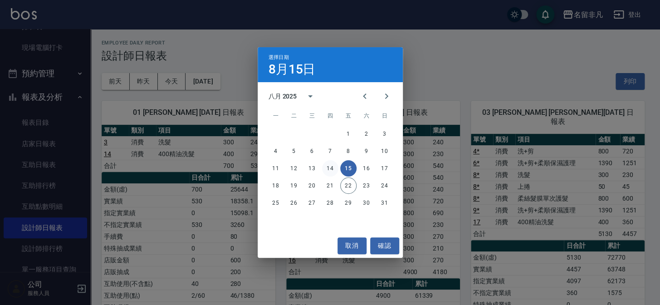
click at [330, 168] on button "14" at bounding box center [330, 168] width 16 height 16
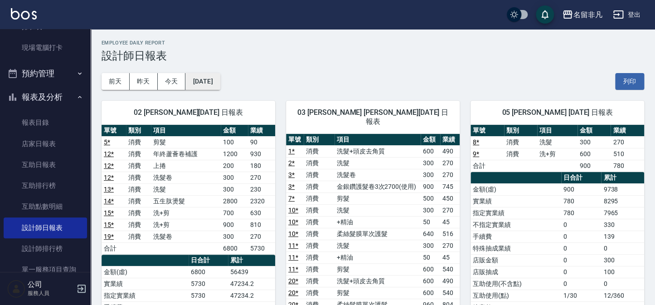
click at [220, 81] on button "[DATE]" at bounding box center [202, 81] width 34 height 17
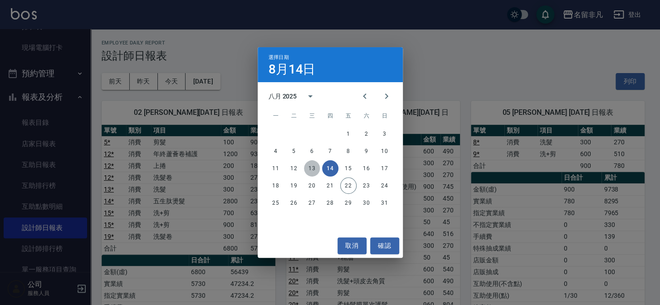
click at [308, 166] on button "13" at bounding box center [312, 168] width 16 height 16
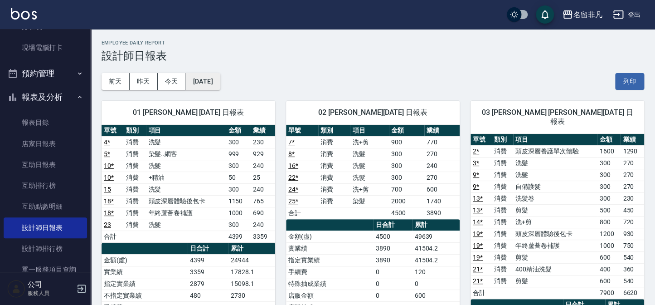
click at [220, 80] on button "[DATE]" at bounding box center [202, 81] width 34 height 17
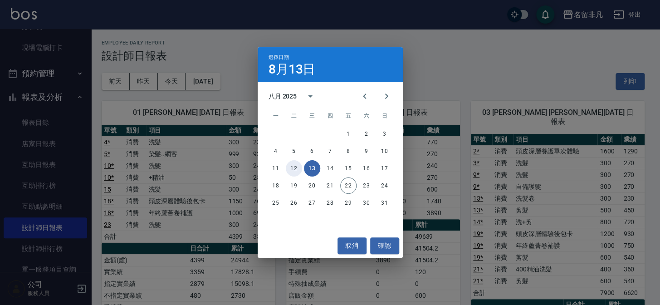
click at [297, 171] on button "12" at bounding box center [294, 168] width 16 height 16
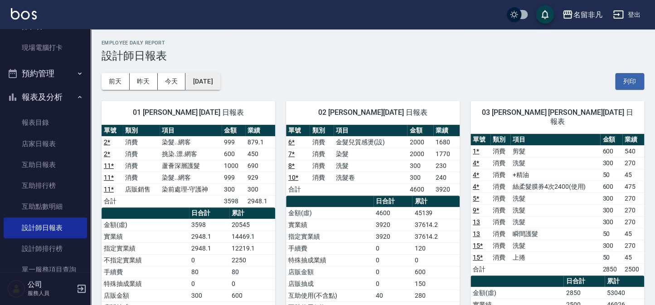
click at [220, 80] on button "[DATE]" at bounding box center [202, 81] width 34 height 17
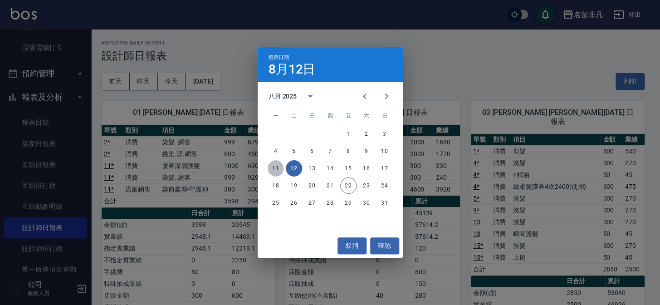
click at [275, 169] on button "11" at bounding box center [275, 168] width 16 height 16
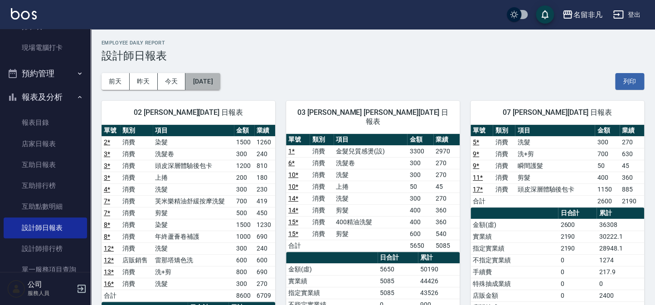
click at [220, 80] on button "[DATE]" at bounding box center [202, 81] width 34 height 17
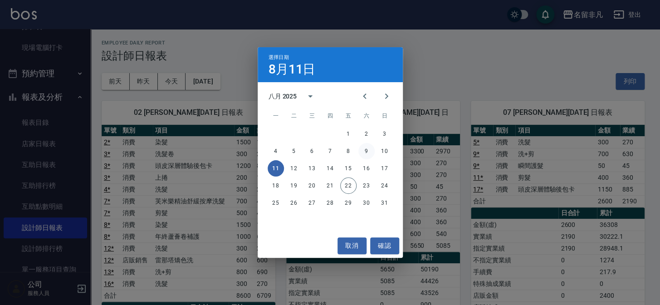
click at [368, 154] on button "9" at bounding box center [366, 151] width 16 height 16
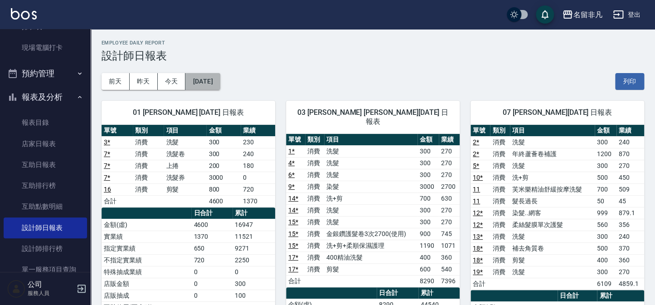
click at [220, 78] on button "[DATE]" at bounding box center [202, 81] width 34 height 17
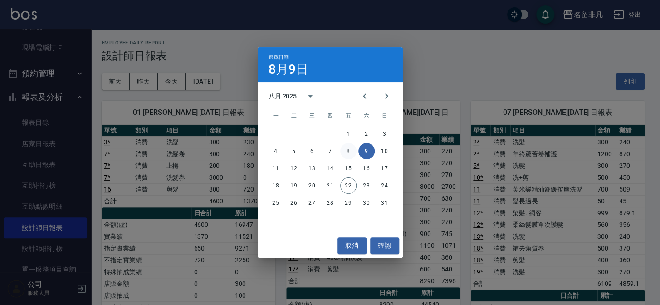
click at [346, 150] on button "8" at bounding box center [348, 151] width 16 height 16
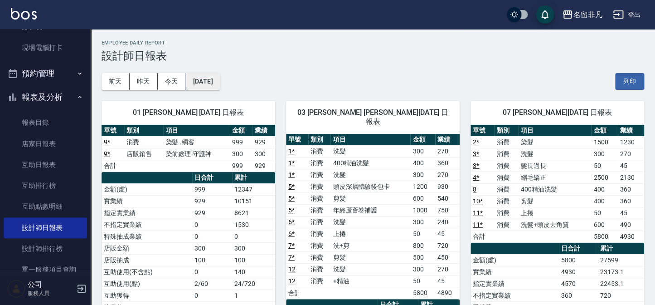
click at [220, 82] on button "[DATE]" at bounding box center [202, 81] width 34 height 17
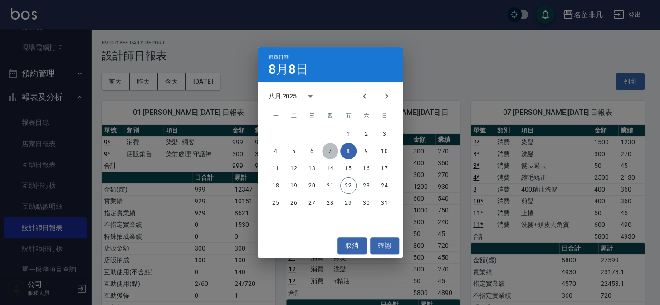
click at [329, 152] on button "7" at bounding box center [330, 151] width 16 height 16
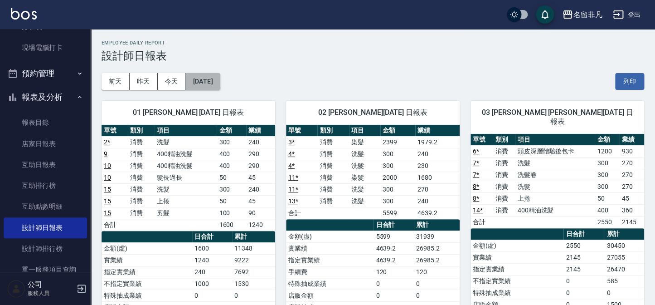
click at [220, 81] on button "[DATE]" at bounding box center [202, 81] width 34 height 17
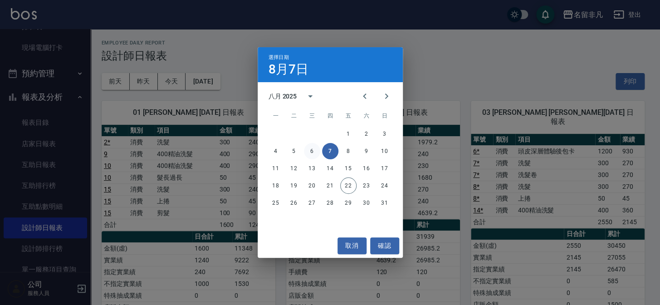
click at [308, 151] on button "6" at bounding box center [312, 151] width 16 height 16
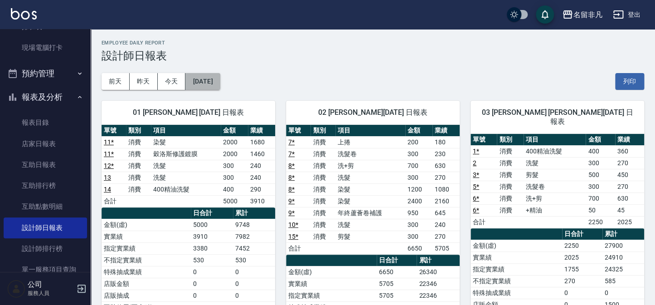
click at [220, 81] on button "[DATE]" at bounding box center [202, 81] width 34 height 17
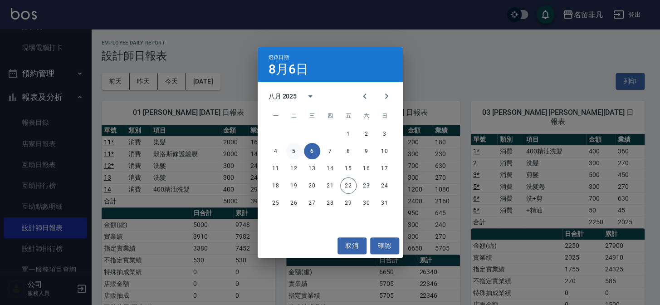
click at [295, 152] on button "5" at bounding box center [294, 151] width 16 height 16
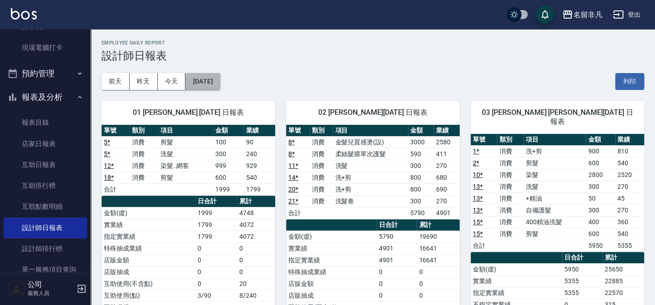
click at [220, 79] on button "[DATE]" at bounding box center [202, 81] width 34 height 17
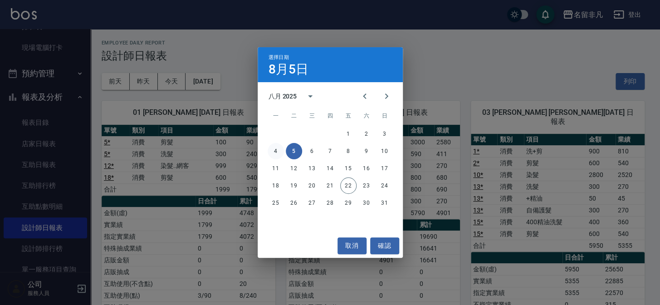
click at [273, 152] on button "4" at bounding box center [275, 151] width 16 height 16
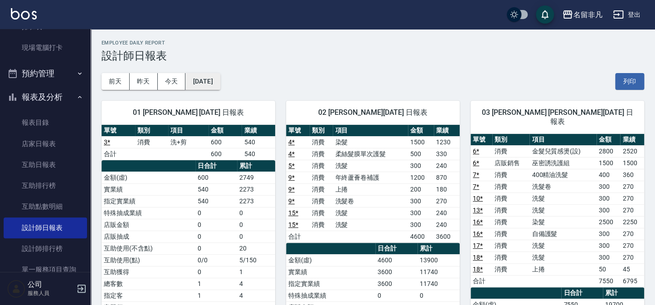
click at [220, 81] on button "[DATE]" at bounding box center [202, 81] width 34 height 17
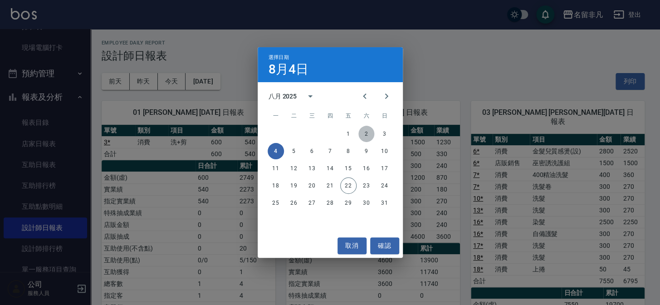
click at [363, 136] on button "2" at bounding box center [366, 134] width 16 height 16
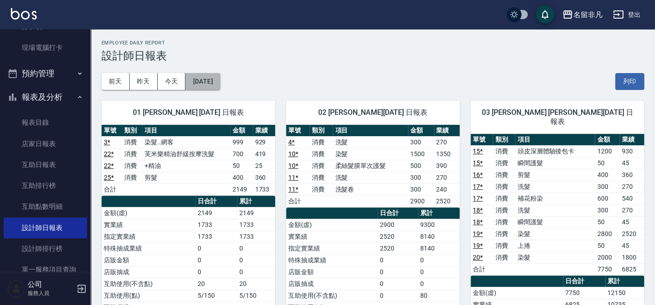
click at [220, 82] on button "[DATE]" at bounding box center [202, 81] width 34 height 17
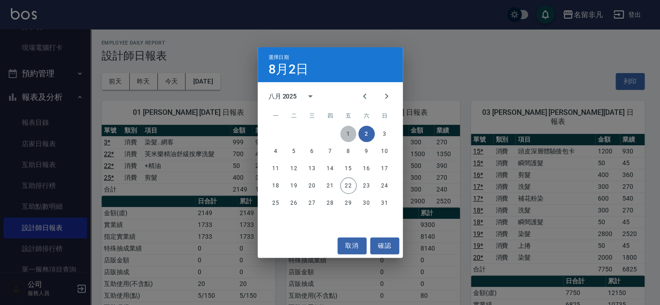
click at [348, 135] on button "1" at bounding box center [348, 134] width 16 height 16
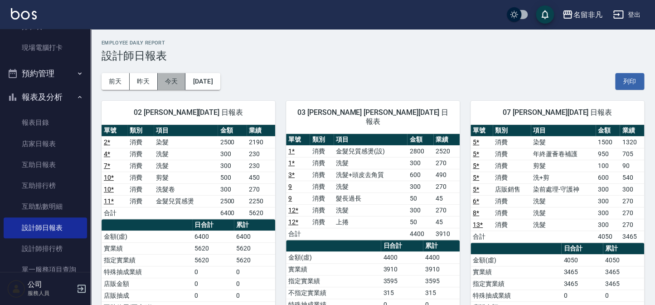
click at [177, 81] on button "今天" at bounding box center [172, 81] width 28 height 17
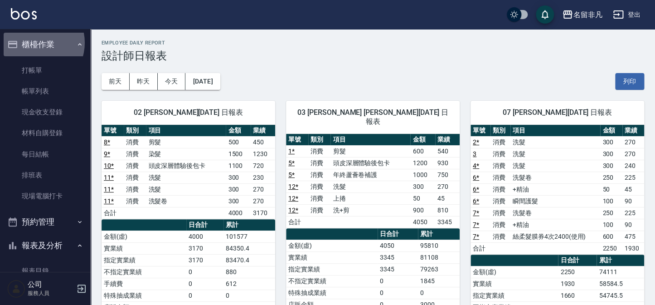
click at [34, 43] on button "櫃檯作業" at bounding box center [45, 45] width 83 height 24
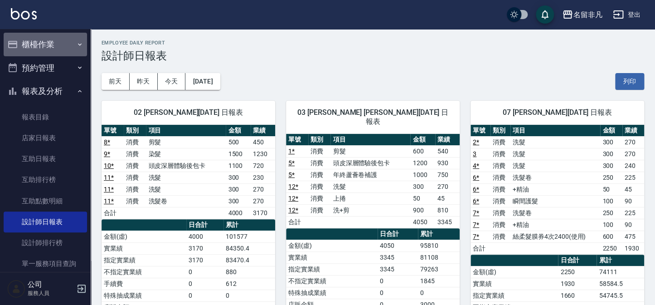
click at [57, 48] on button "櫃檯作業" at bounding box center [45, 45] width 83 height 24
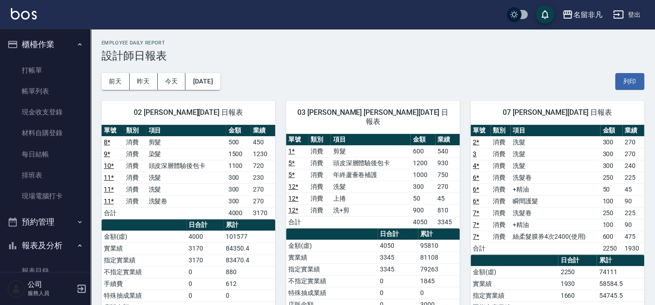
click at [43, 42] on button "櫃檯作業" at bounding box center [45, 45] width 83 height 24
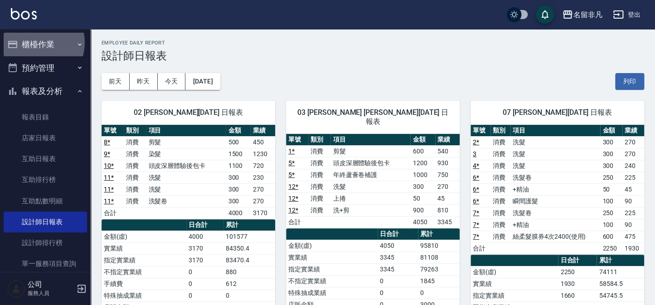
click at [36, 42] on button "櫃檯作業" at bounding box center [45, 45] width 83 height 24
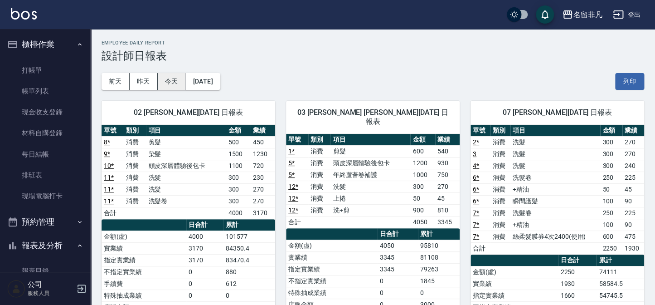
click at [174, 86] on button "今天" at bounding box center [172, 81] width 28 height 17
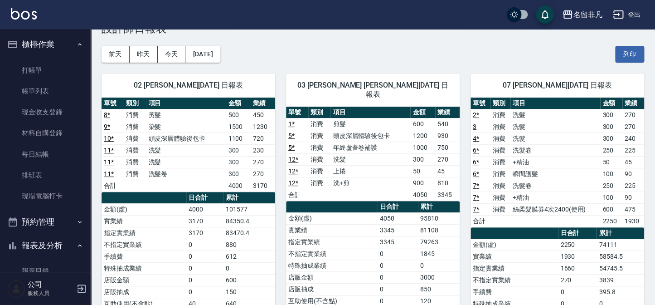
scroll to position [41, 0]
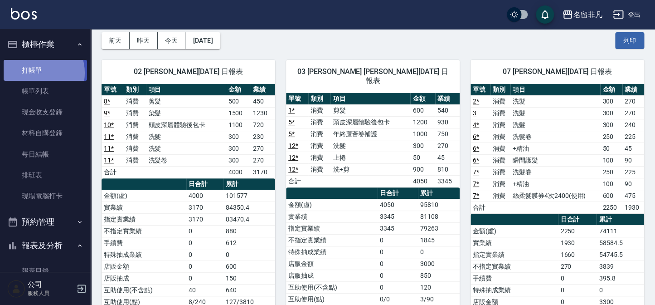
click at [36, 73] on link "打帳單" at bounding box center [45, 70] width 83 height 21
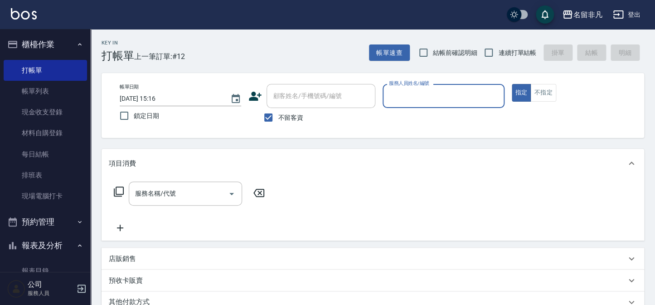
click at [433, 107] on div "服務人員姓名/編號" at bounding box center [444, 96] width 122 height 24
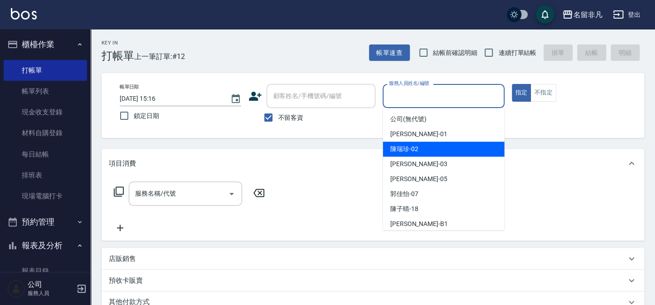
click at [417, 151] on span "陳瑞珍 -02" at bounding box center [404, 149] width 28 height 10
type input "陳瑞珍-02"
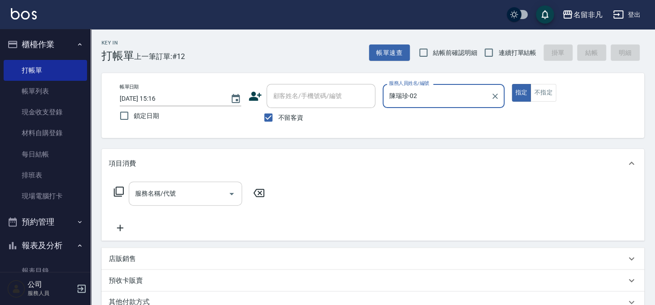
click at [157, 185] on div "服務名稱/代號 服務名稱/代號" at bounding box center [185, 193] width 113 height 24
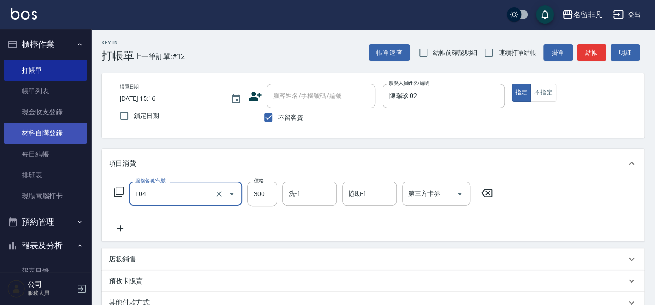
type input "洗髮(104)"
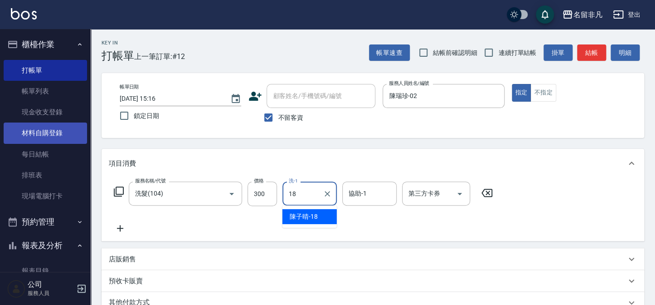
type input "陳子晴-18"
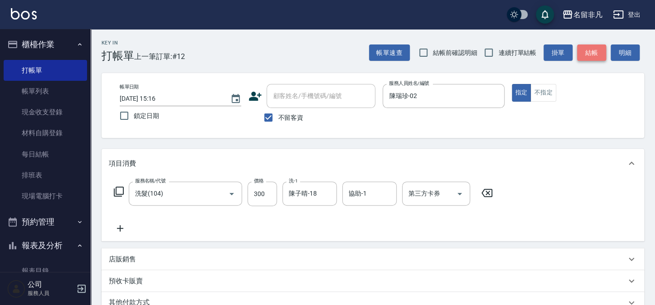
click at [588, 53] on button "結帳" at bounding box center [591, 52] width 29 height 17
